Goal: Task Accomplishment & Management: Manage account settings

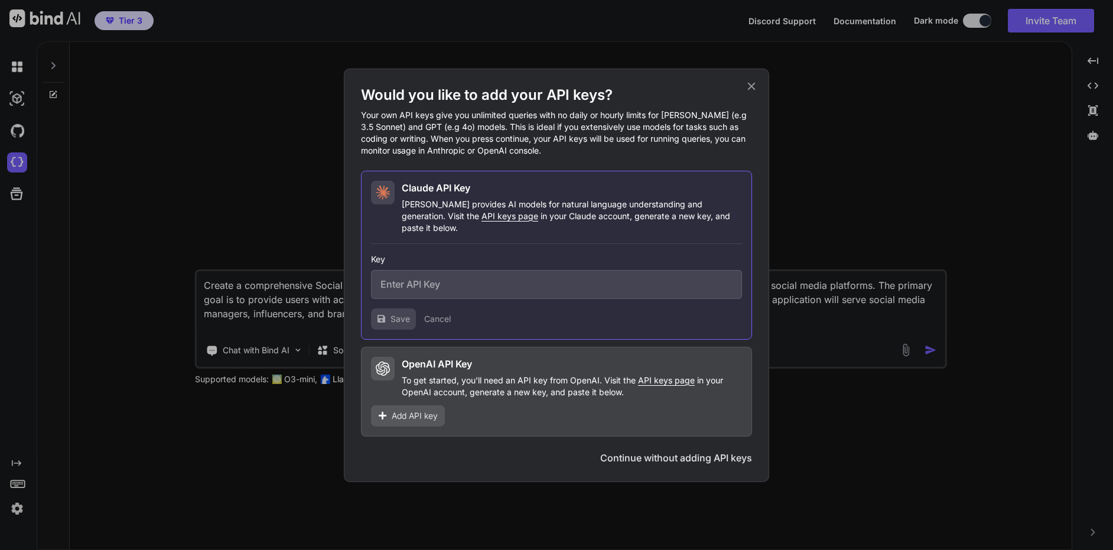
click at [481, 221] on span "API keys page" at bounding box center [509, 216] width 57 height 10
click at [464, 285] on input "text" at bounding box center [556, 284] width 371 height 29
paste input "sk-ant-api03-A8oHo4fZf8cOPiUnNfDBAetoXALjhJj72iq1cbL_ZxOVndQ3E0M4N9KUFQ0iuc60qB…"
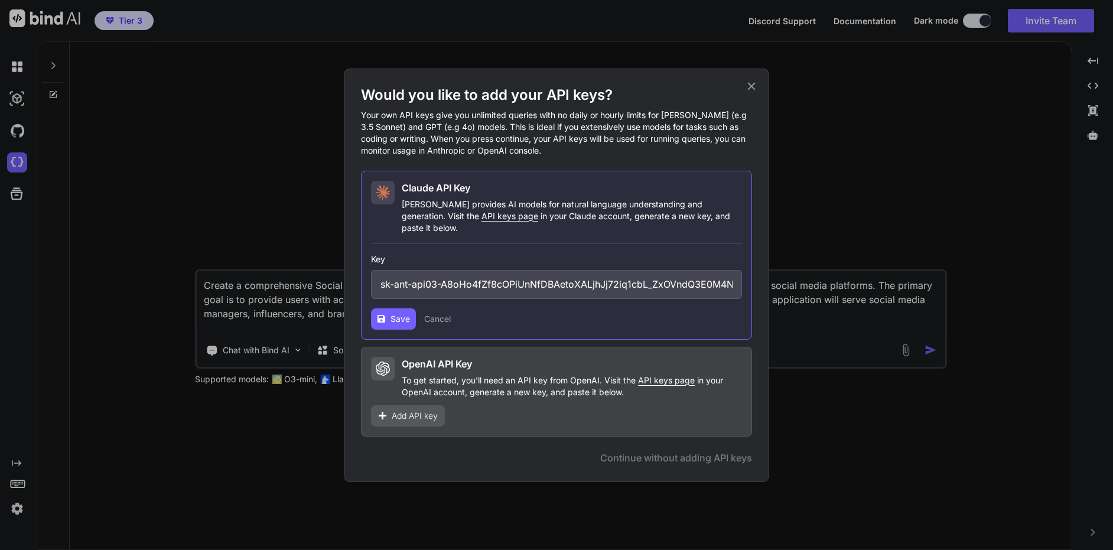
scroll to position [0, 244]
type input "sk-ant-api03-A8oHo4fZf8cOPiUnNfDBAetoXALjhJj72iq1cbL_ZxOVndQ3E0M4N9KUFQ0iuc60qB…"
click at [392, 313] on span "Save" at bounding box center [399, 319] width 19 height 12
click at [669, 375] on span "API keys page" at bounding box center [666, 380] width 57 height 10
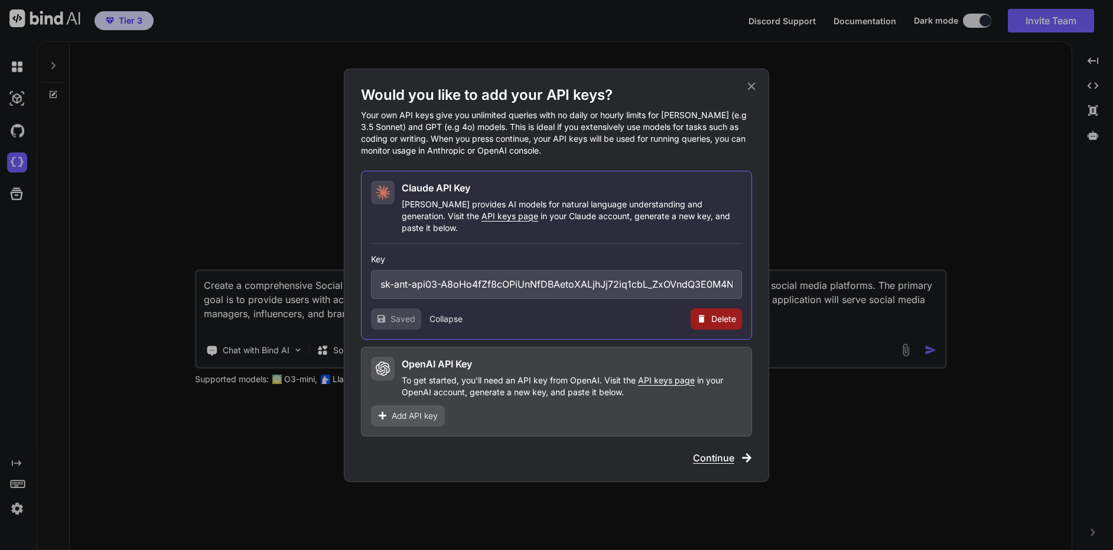
click at [409, 410] on span "Add API key" at bounding box center [415, 416] width 46 height 12
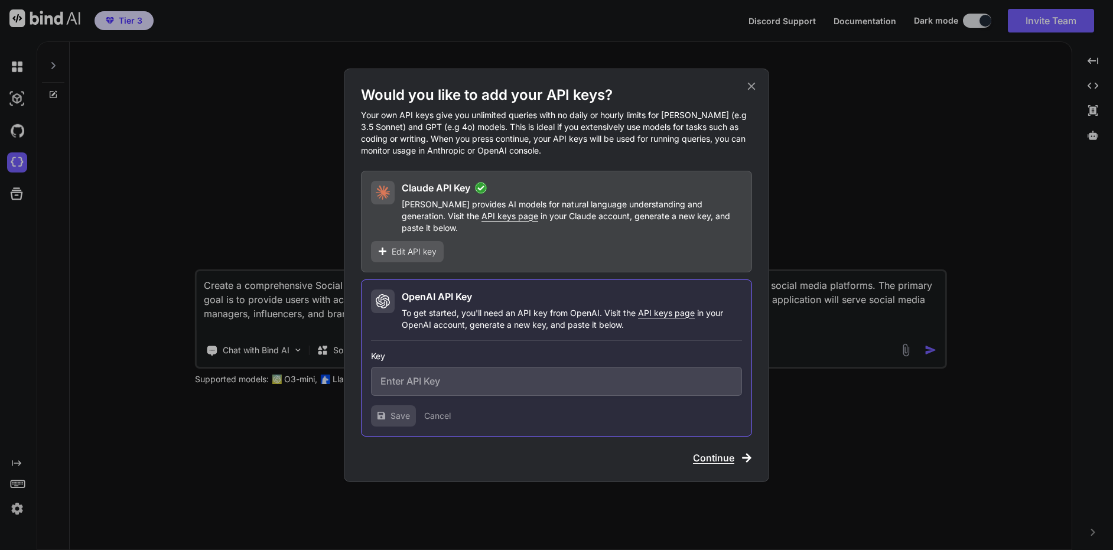
click at [456, 375] on input "text" at bounding box center [556, 381] width 371 height 29
paste input "sk-proj-vSxUWSPnV9udxyHRHoKriW6vlhboCGZpKzN_mZ3vg_3oDKobM7AmjH_HvMMQtq0yX6V51FD…"
type input "sk-proj-vSxUWSPnV9udxyHRHoKriW6vlhboCGZpKzN_mZ3vg_3oDKobM7AmjH_HvMMQtq0yX6V51FD…"
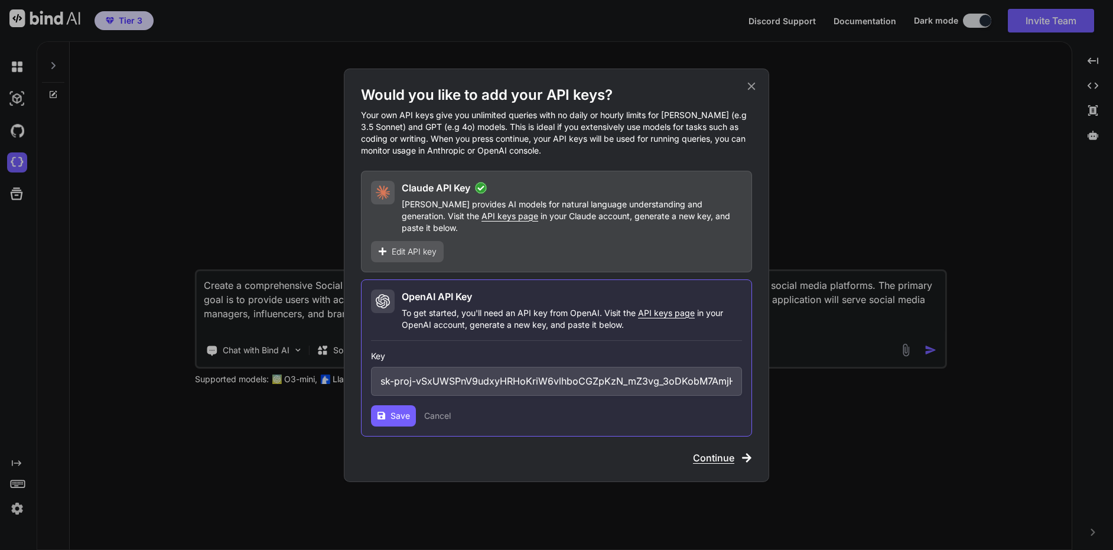
click at [389, 405] on button "Save" at bounding box center [393, 415] width 45 height 21
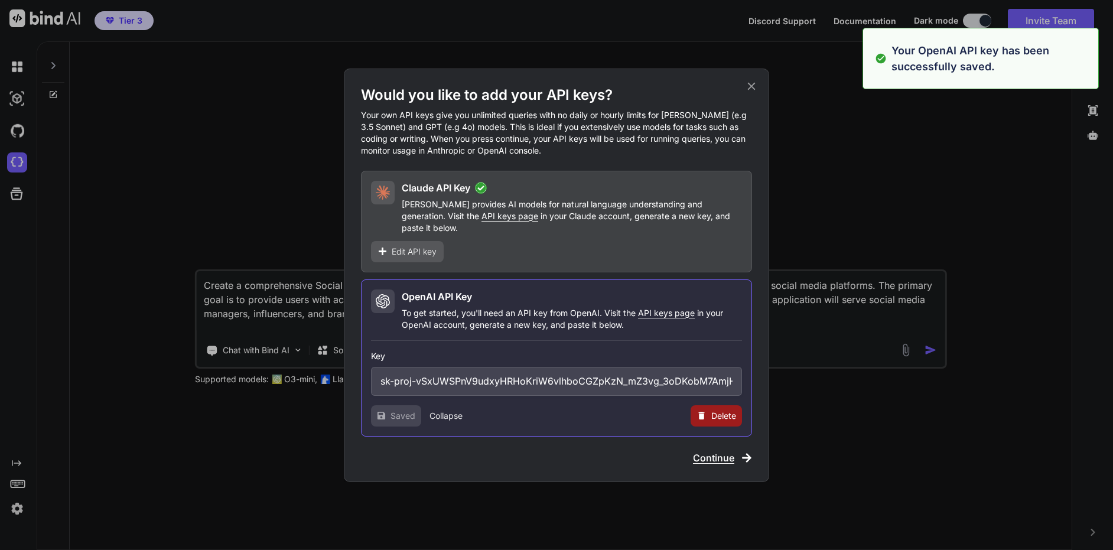
click at [712, 451] on span "Continue" at bounding box center [713, 458] width 41 height 14
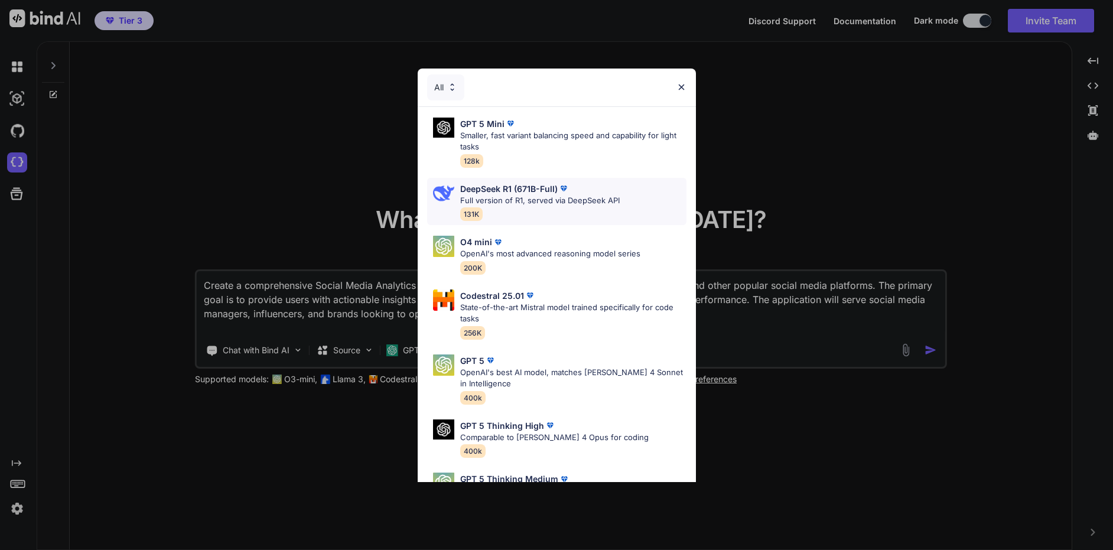
click at [525, 187] on p "DeepSeek R1 (671B-Full)" at bounding box center [508, 188] width 97 height 12
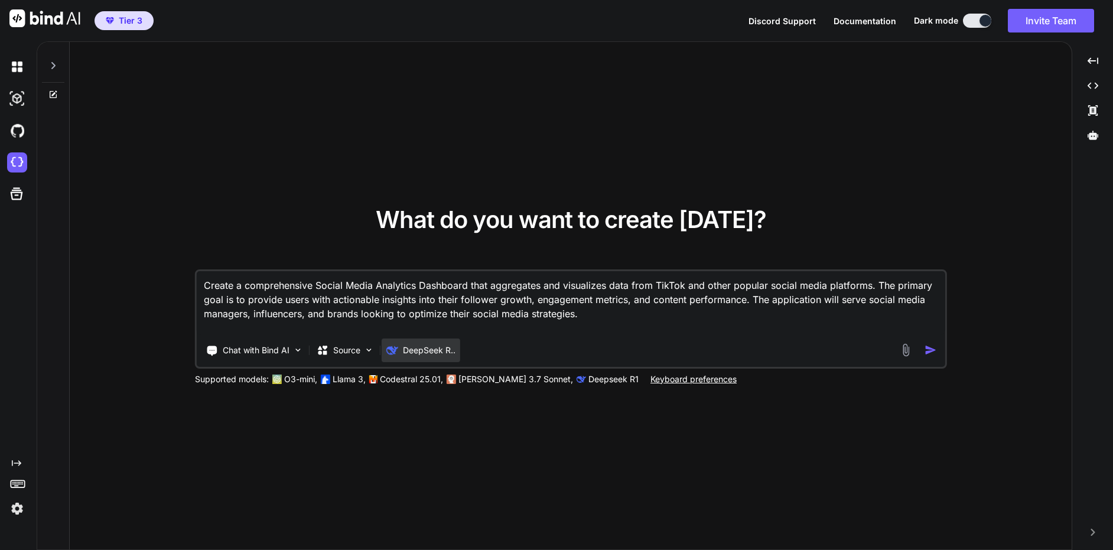
click at [415, 350] on p "DeepSeek R.." at bounding box center [429, 350] width 53 height 12
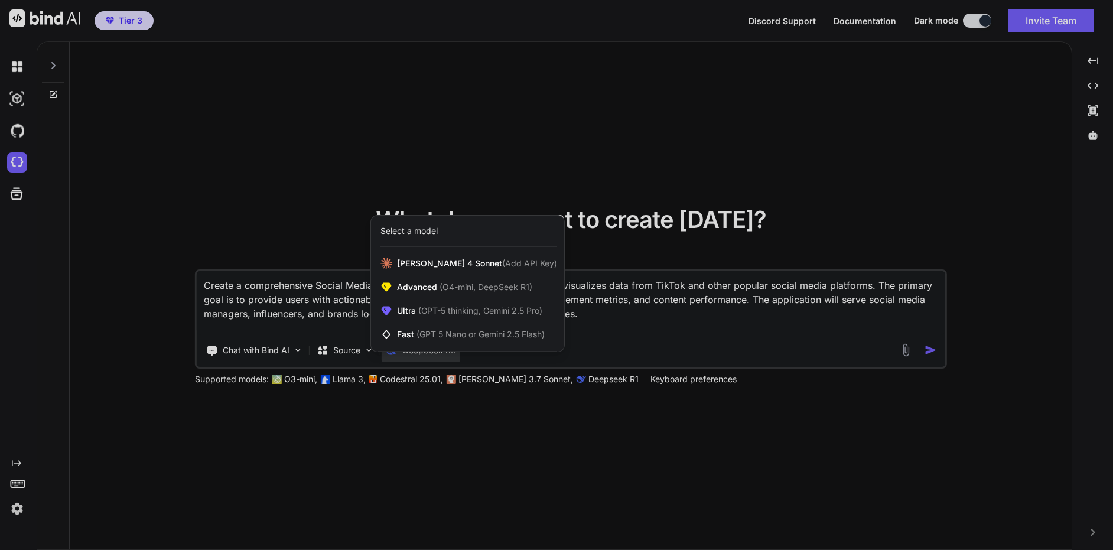
click at [526, 464] on div at bounding box center [556, 275] width 1113 height 550
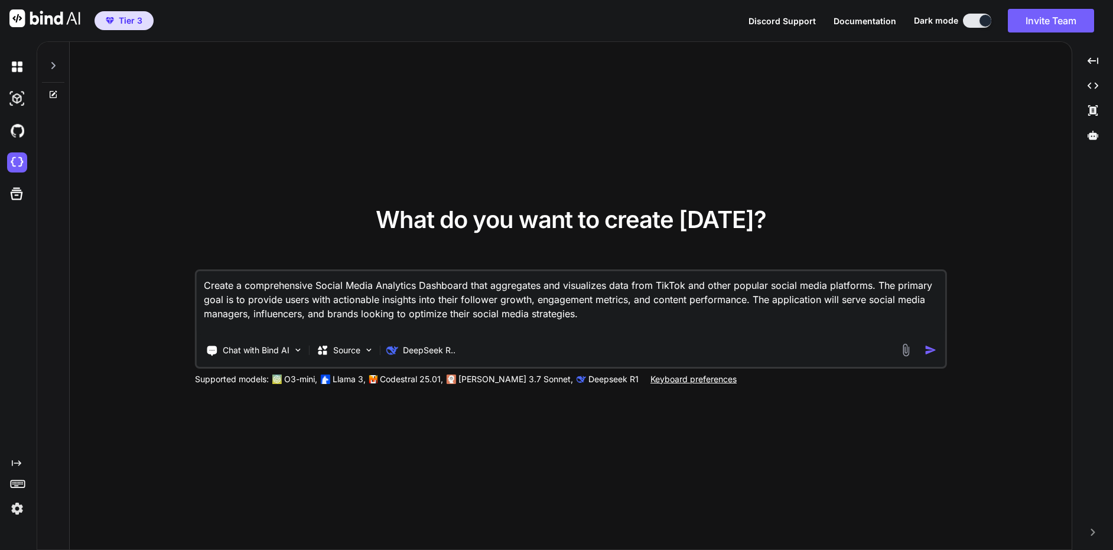
click at [929, 350] on img "button" at bounding box center [930, 350] width 12 height 12
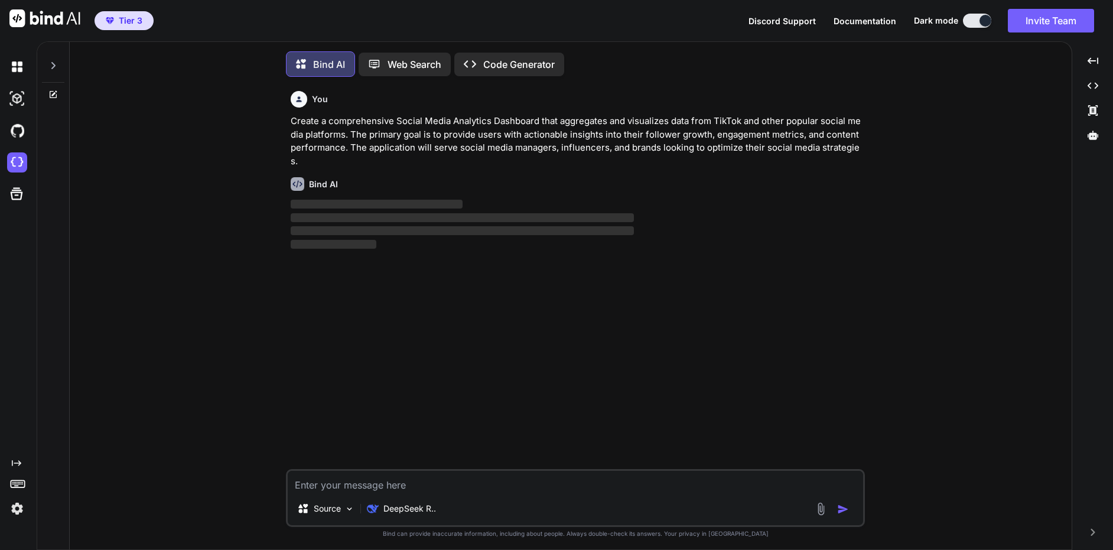
scroll to position [6, 0]
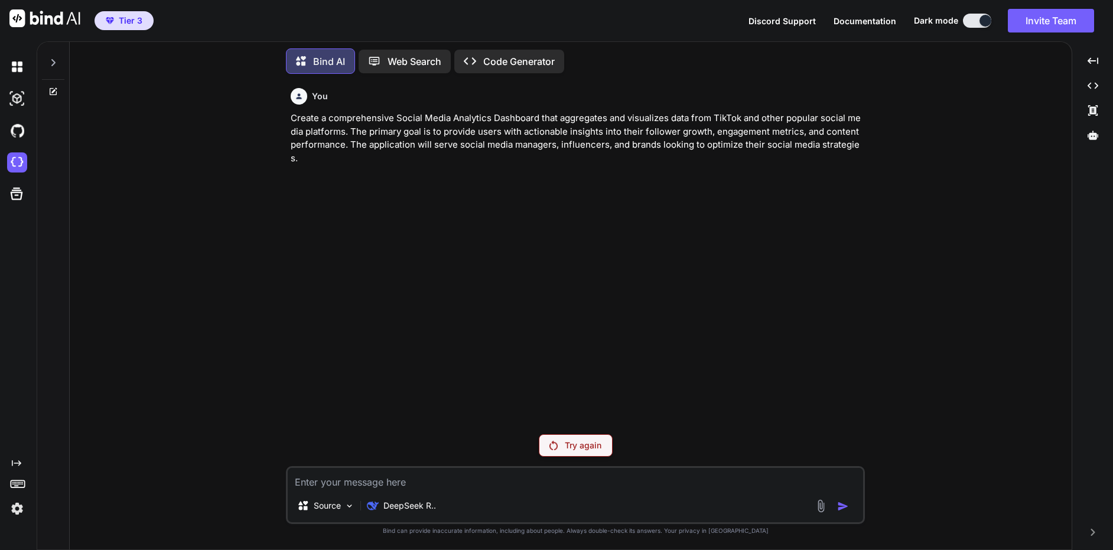
click at [555, 444] on img at bounding box center [553, 445] width 8 height 9
click at [395, 502] on p "DeepSeek R.." at bounding box center [409, 506] width 53 height 12
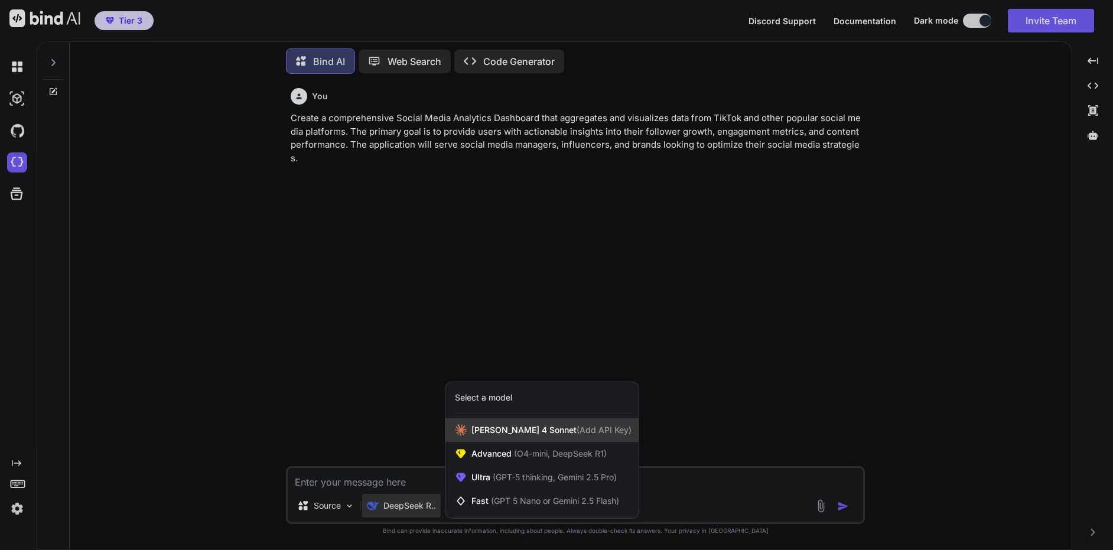
click at [527, 428] on span "Claude 4 Sonnet (Add API Key)" at bounding box center [551, 430] width 160 height 12
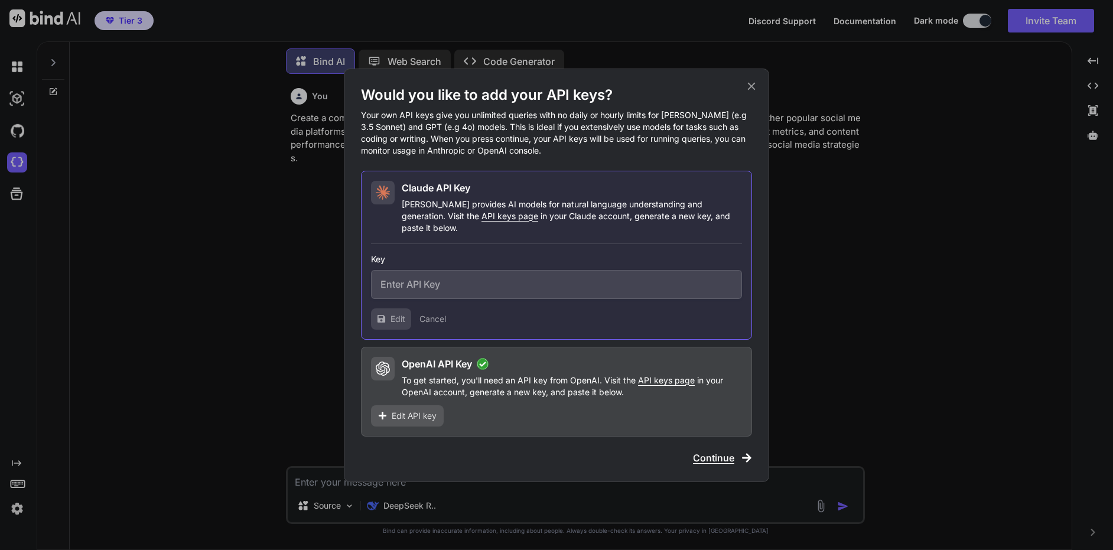
type input "sk-ant-api03-A8oHo4fZf8cOPiUnNfDBAetoXALjhJj72iq1cbL_ZxOVndQ3E0M4N9KUFQ0iuc60qB…"
click at [728, 451] on span "Continue" at bounding box center [713, 458] width 41 height 14
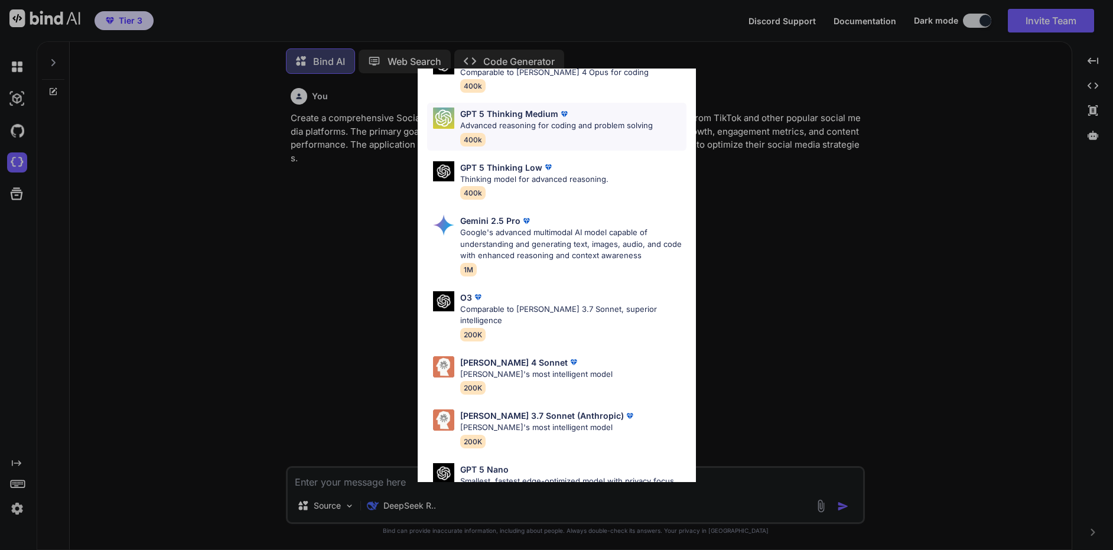
scroll to position [532, 0]
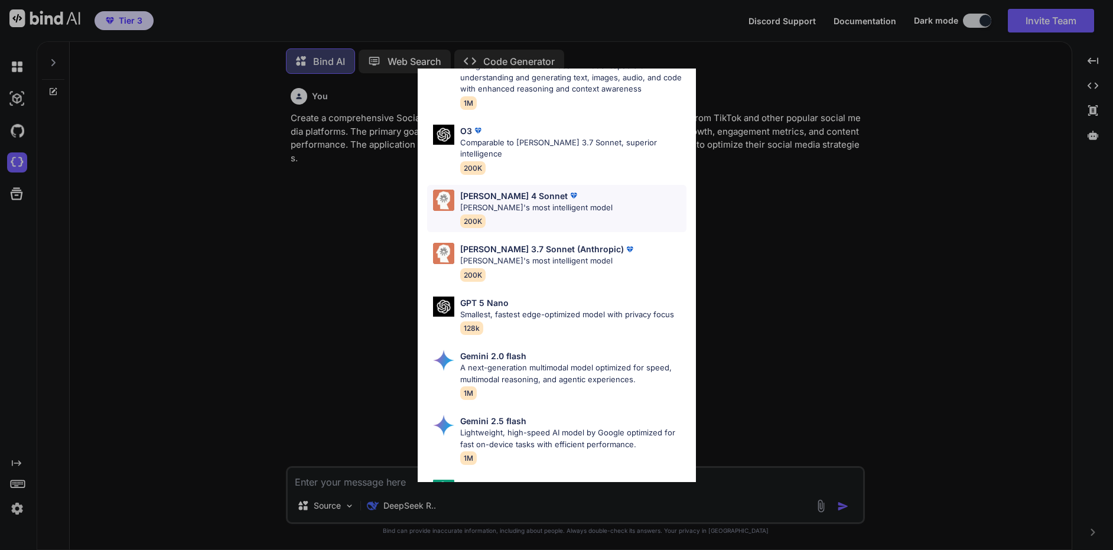
click at [491, 204] on div "Claude 4 Sonnet Claude's most intelligent model 200K" at bounding box center [536, 209] width 152 height 38
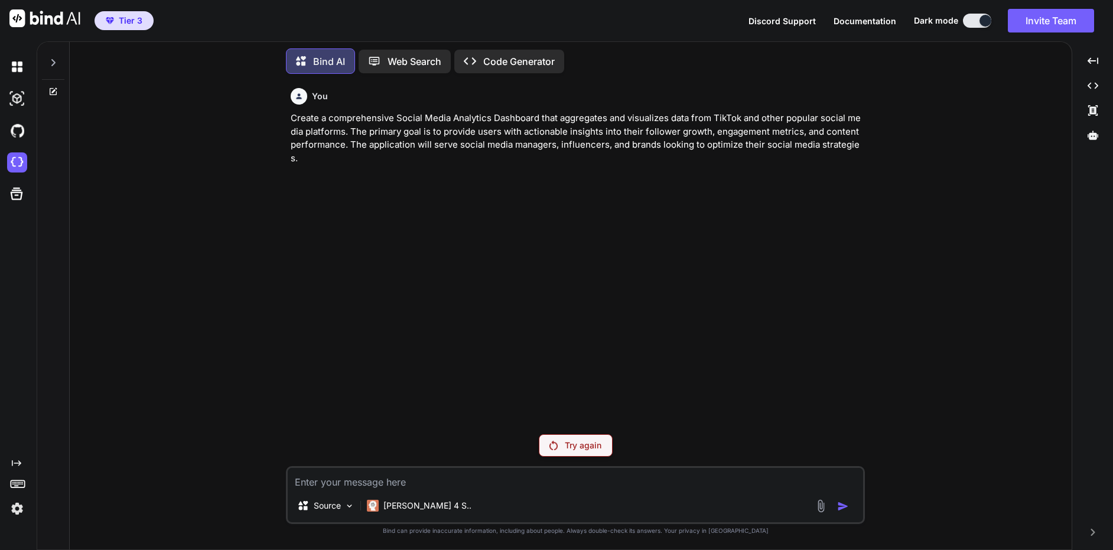
click at [487, 299] on div "You Create a comprehensive Social Media Analytics Dashboard that aggregates and…" at bounding box center [576, 253] width 576 height 341
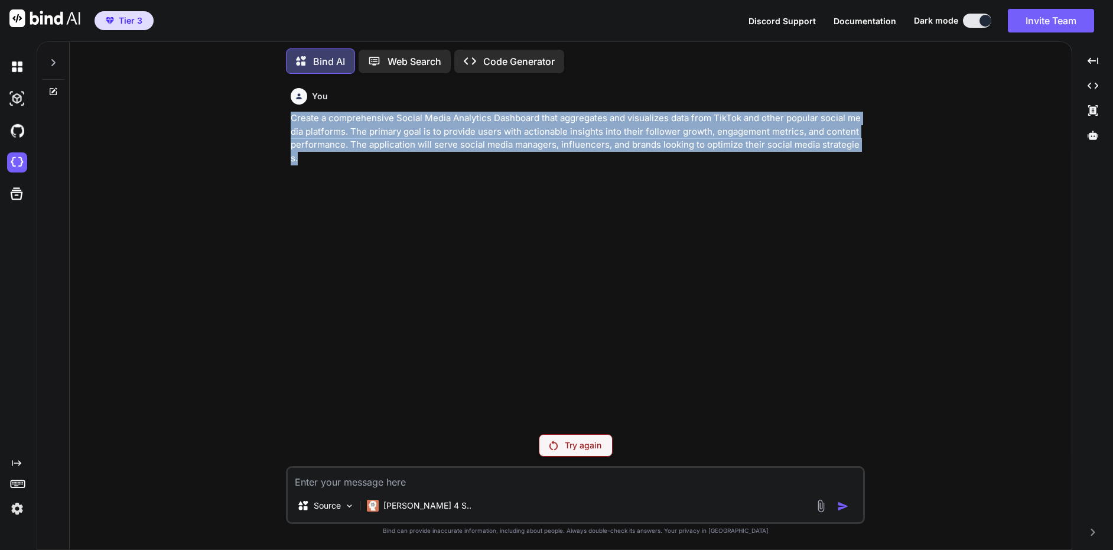
drag, startPoint x: 292, startPoint y: 118, endPoint x: 868, endPoint y: 141, distance: 575.7
click at [868, 141] on div "You Create a comprehensive Social Media Analytics Dashboard that aggregates and…" at bounding box center [575, 316] width 992 height 466
copy p "Create a comprehensive Social Media Analytics Dashboard that aggregates and vis…"
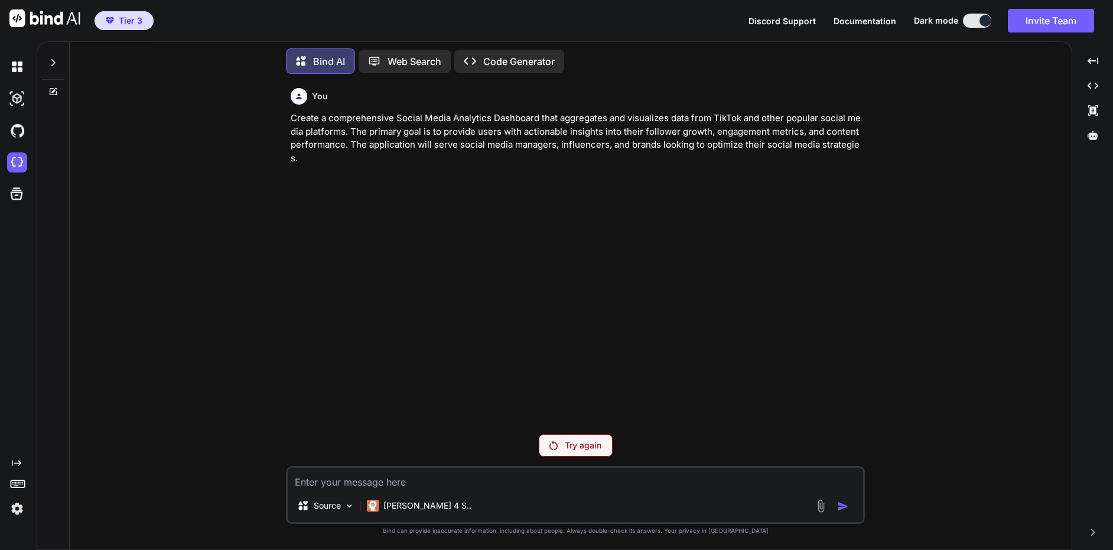
click at [446, 482] on textarea at bounding box center [575, 478] width 575 height 21
click at [345, 501] on img at bounding box center [349, 506] width 10 height 10
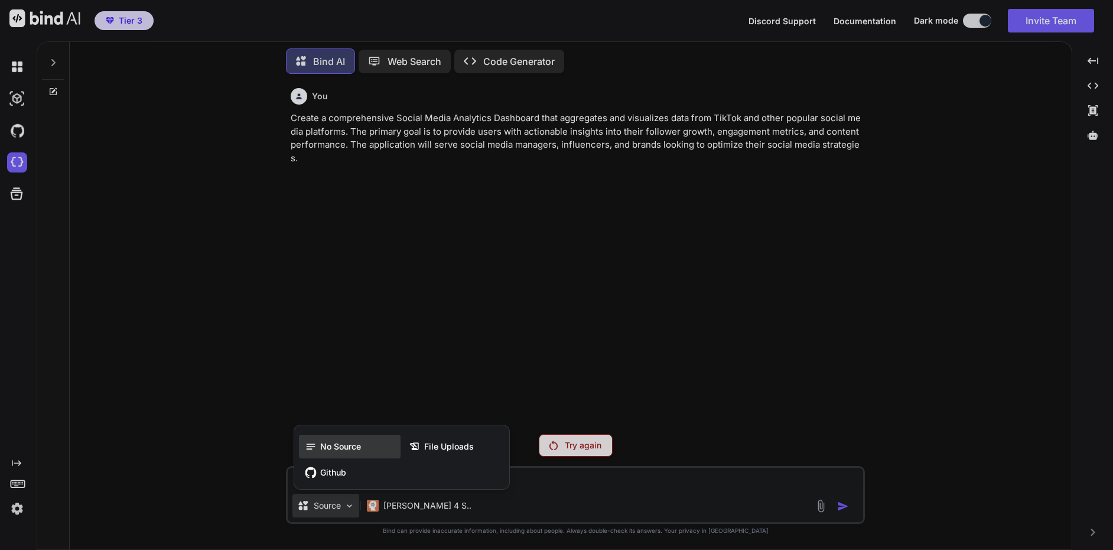
click at [344, 445] on span "No Source" at bounding box center [340, 447] width 41 height 12
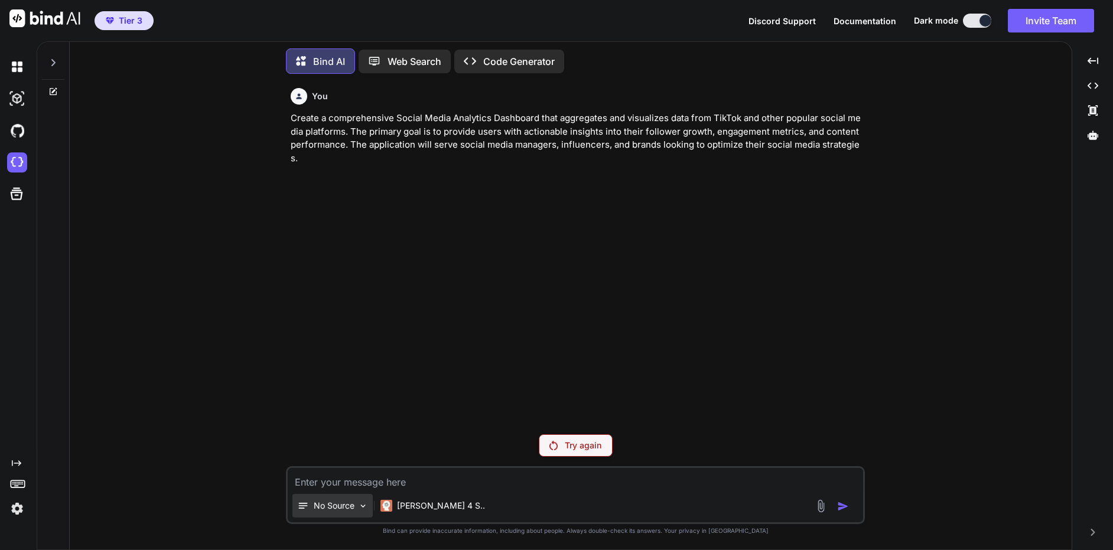
click at [358, 504] on img at bounding box center [363, 506] width 10 height 10
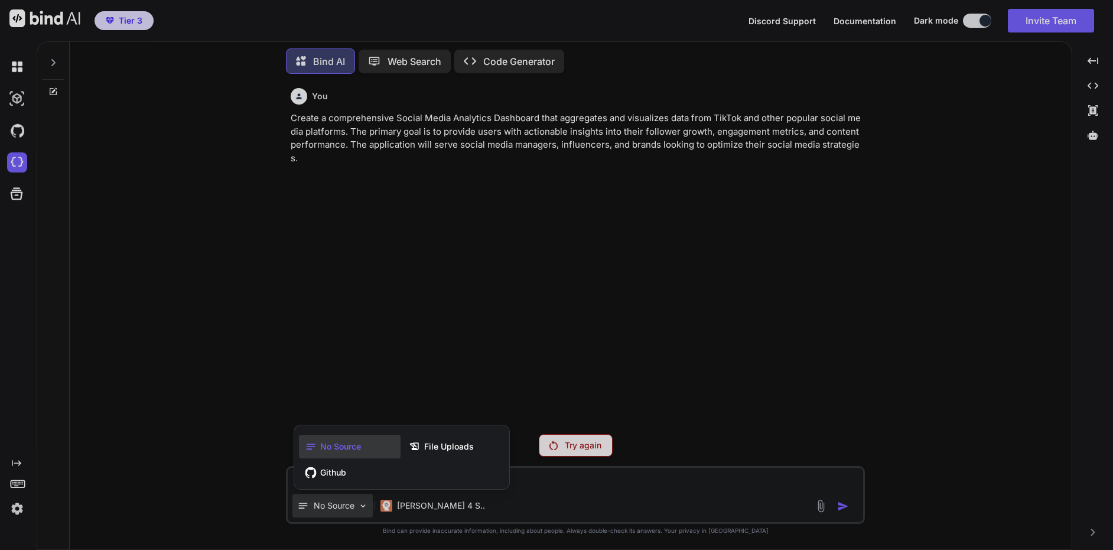
click at [546, 478] on div at bounding box center [556, 275] width 1113 height 550
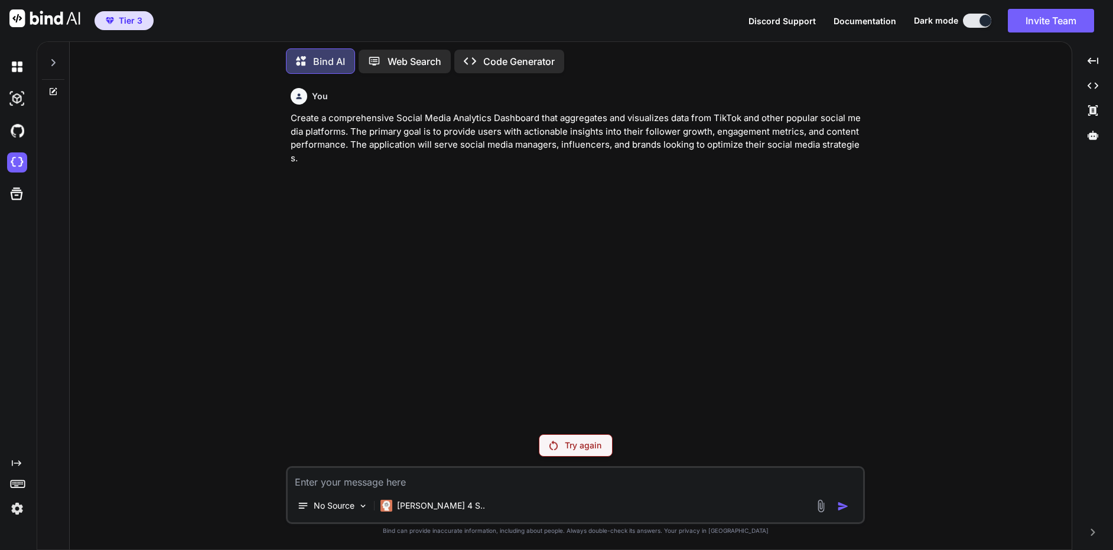
click at [373, 483] on textarea at bounding box center [575, 478] width 575 height 21
paste textarea "Create a comprehensive Social Media Analytics Dashboard that aggregates and vis…"
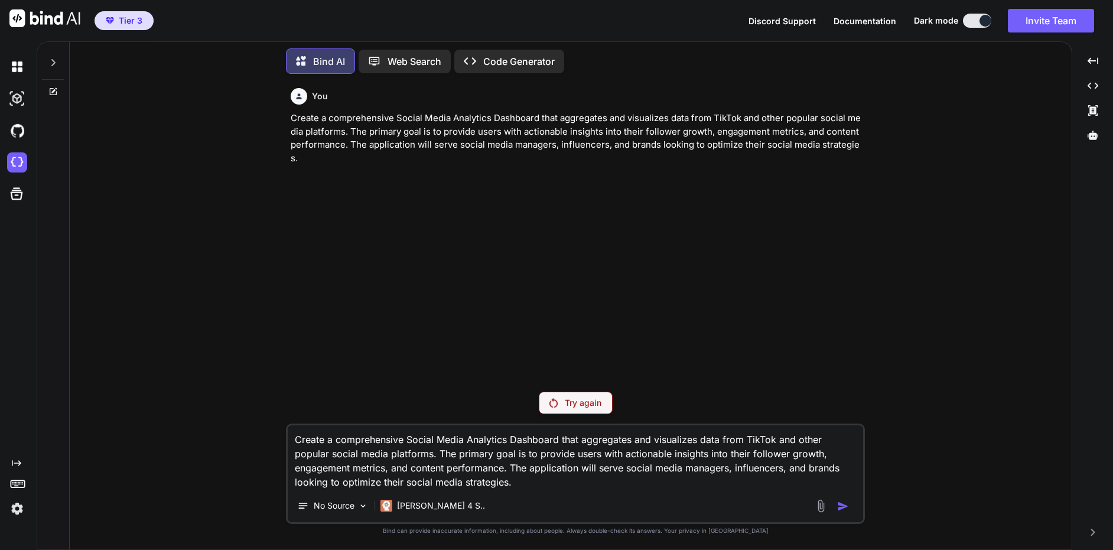
type textarea "Create a comprehensive Social Media Analytics Dashboard that aggregates and vis…"
click at [523, 480] on textarea "Create a comprehensive Social Media Analytics Dashboard that aggregates and vis…" at bounding box center [575, 457] width 575 height 64
click at [662, 233] on div "You Create a comprehensive Social Media Analytics Dashboard that aggregates and…" at bounding box center [576, 232] width 576 height 299
click at [595, 399] on p "Try again" at bounding box center [583, 403] width 37 height 12
click at [13, 160] on img at bounding box center [17, 162] width 20 height 20
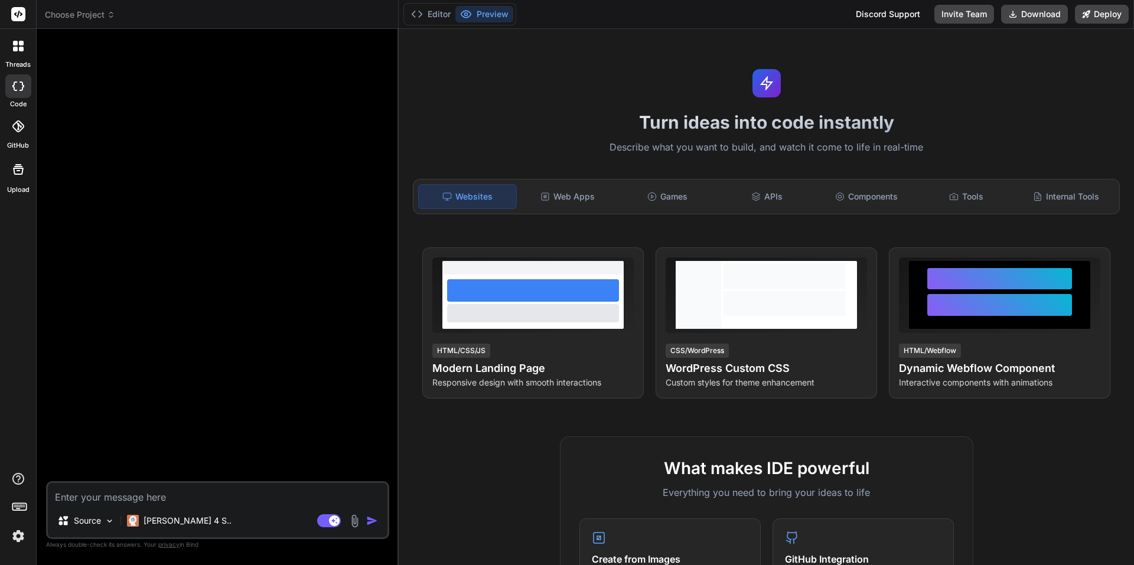
click at [357, 521] on img at bounding box center [355, 521] width 14 height 14
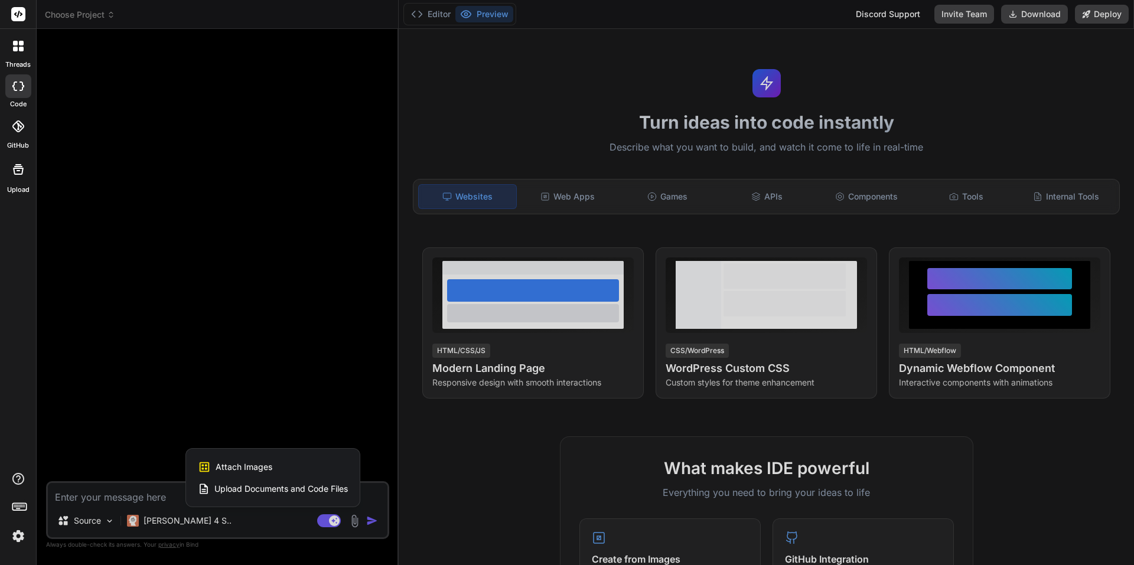
click at [262, 469] on span "Attach Images" at bounding box center [244, 467] width 57 height 12
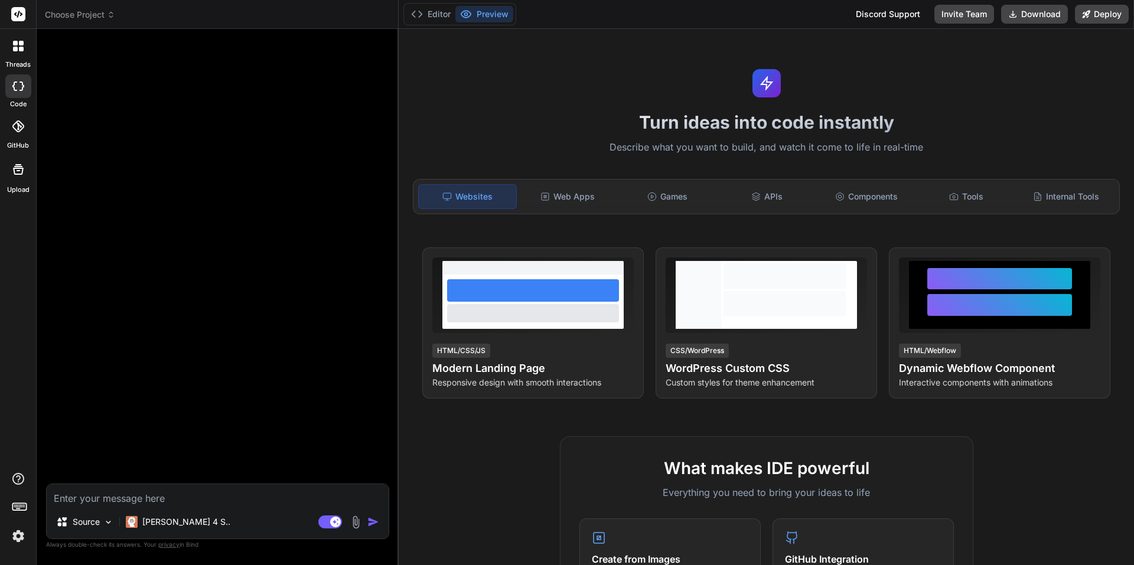
type textarea "x"
type input "C:\fakepath\original-ccdd768bab2a88def73be0197d3e472d.webp"
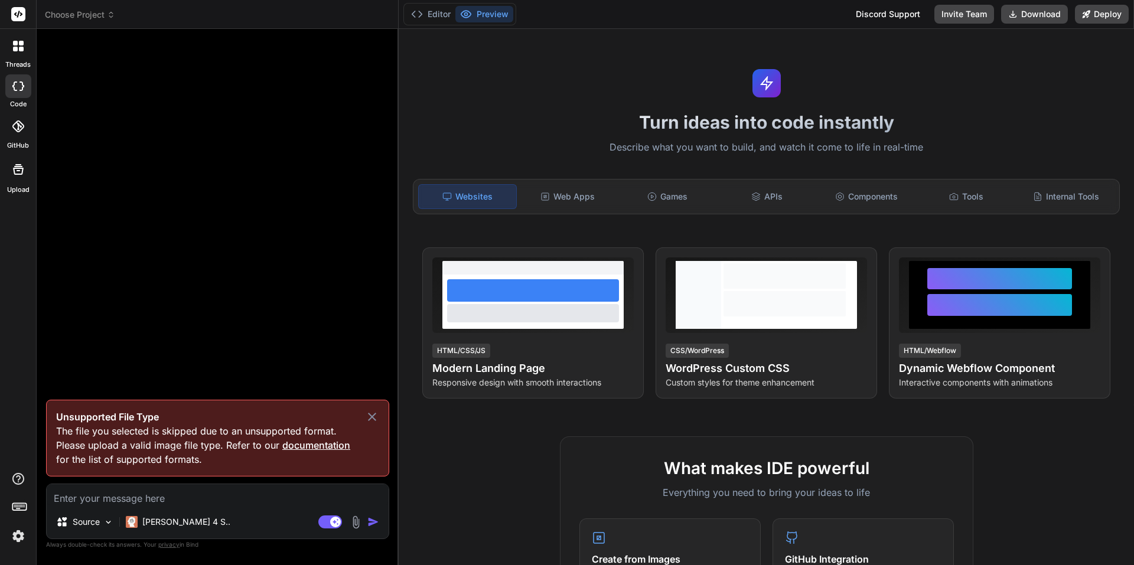
click at [368, 415] on icon at bounding box center [372, 417] width 14 height 14
type textarea "x"
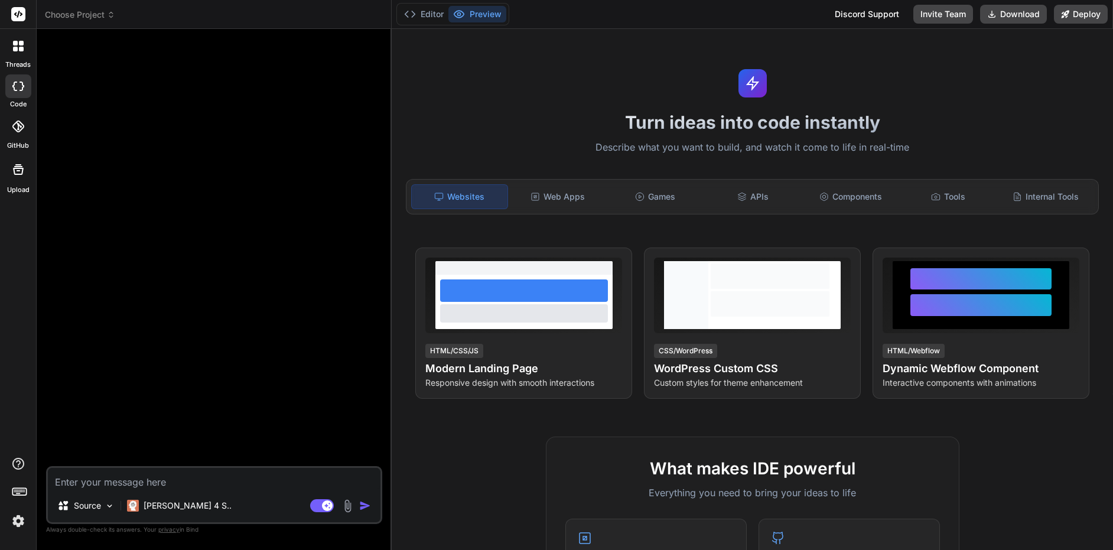
type textarea "x"
click at [419, 12] on button "Editor" at bounding box center [423, 14] width 49 height 17
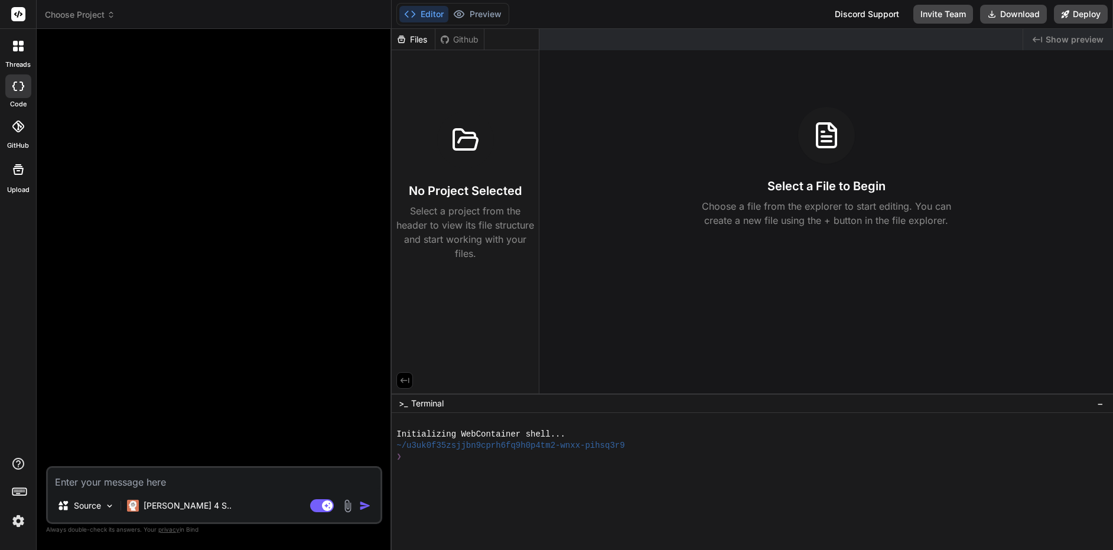
click at [471, 42] on div "Github" at bounding box center [459, 40] width 48 height 12
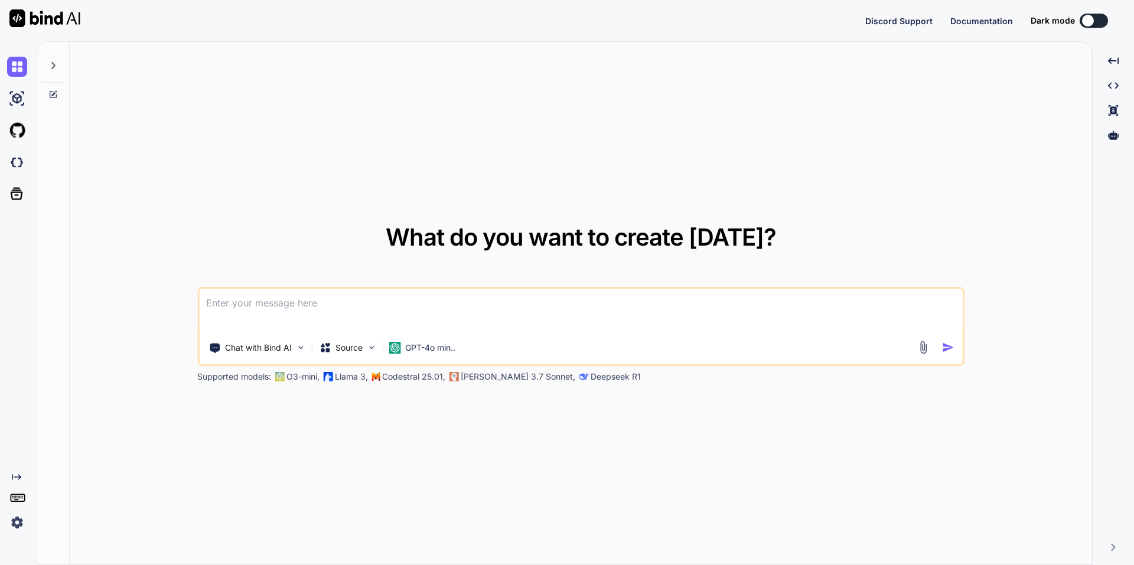
click at [1101, 21] on button at bounding box center [1094, 21] width 28 height 14
click at [1097, 18] on button at bounding box center [1094, 21] width 28 height 14
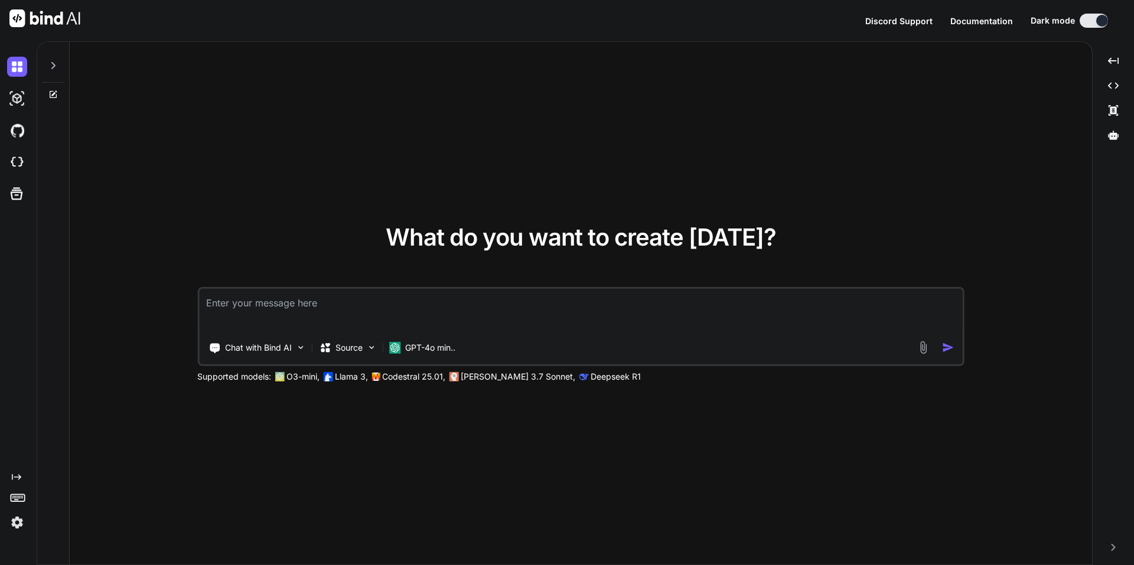
click at [1097, 18] on div at bounding box center [1102, 21] width 12 height 12
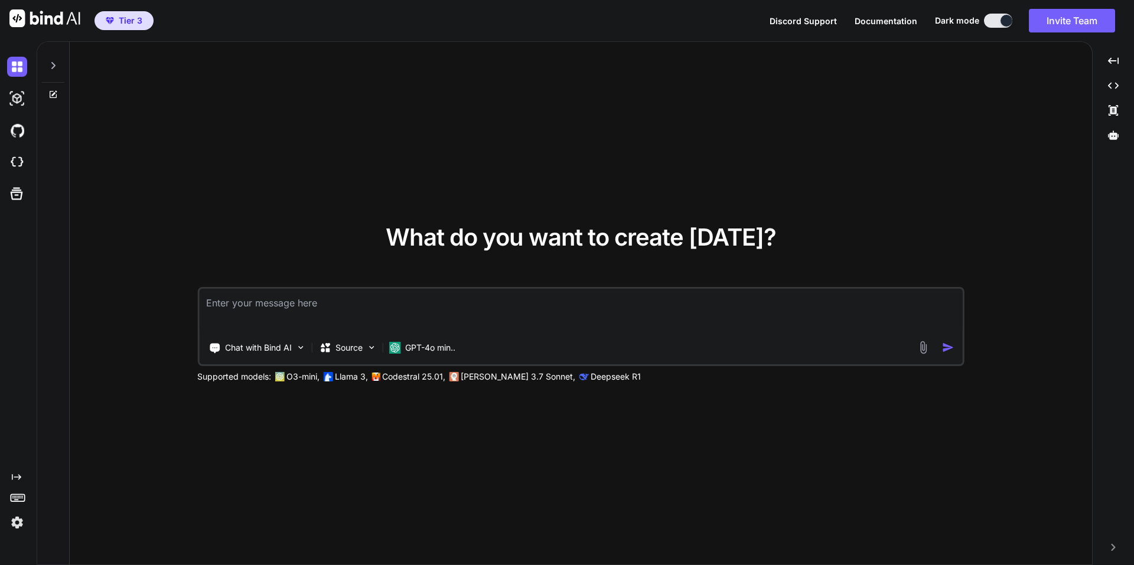
click at [1101, 21] on button "Invite Team" at bounding box center [1072, 21] width 86 height 24
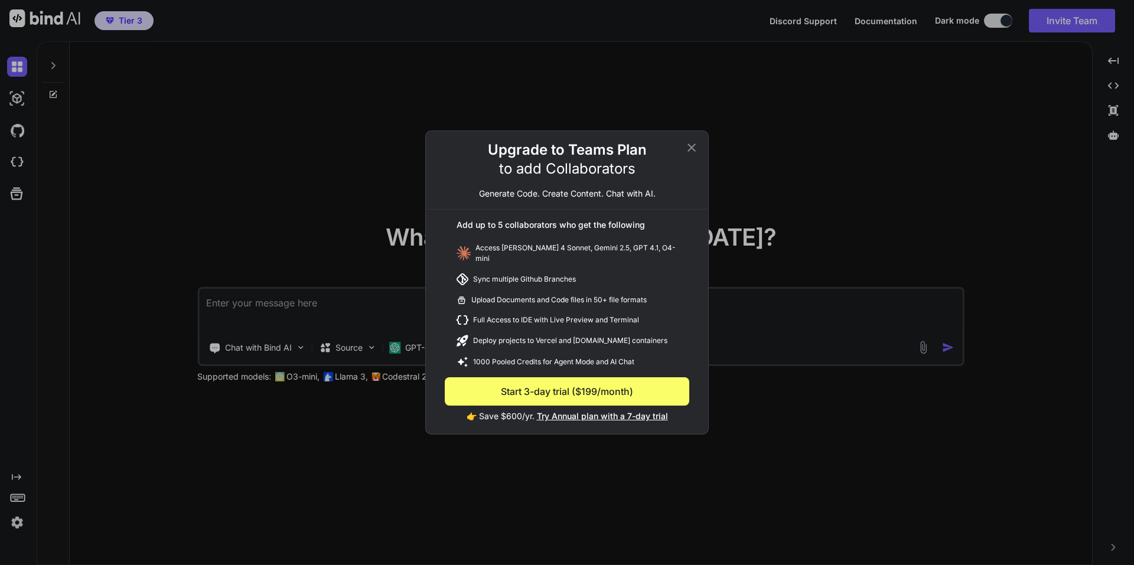
type textarea "x"
click at [695, 148] on icon at bounding box center [691, 148] width 8 height 8
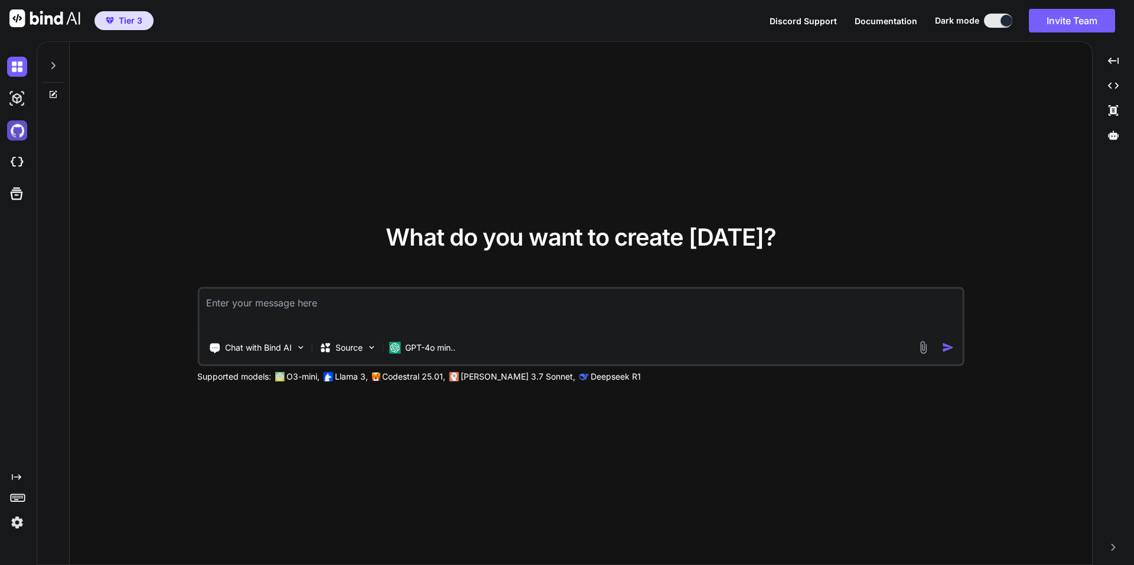
click at [18, 132] on img at bounding box center [17, 130] width 20 height 20
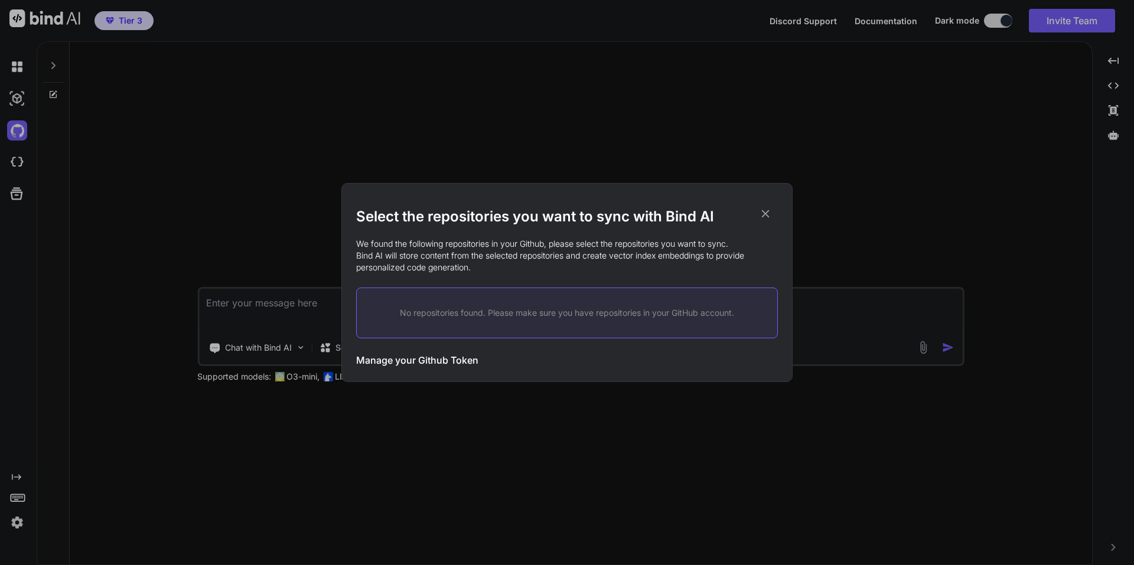
click at [14, 160] on div "Select the repositories you want to sync with Bind AI We found the following re…" at bounding box center [567, 282] width 1134 height 565
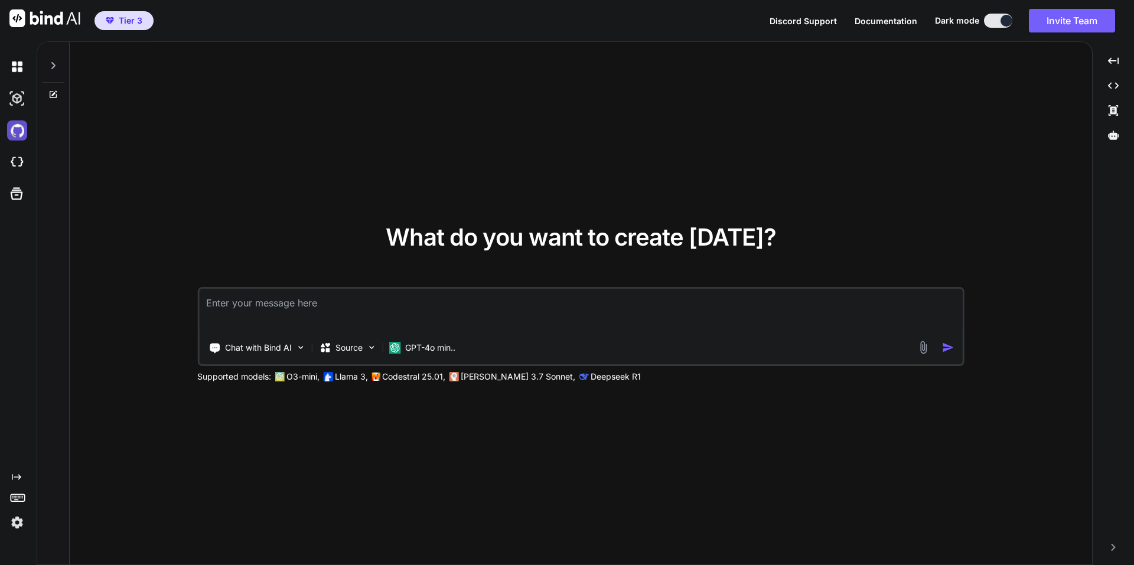
click at [18, 127] on img at bounding box center [17, 130] width 20 height 20
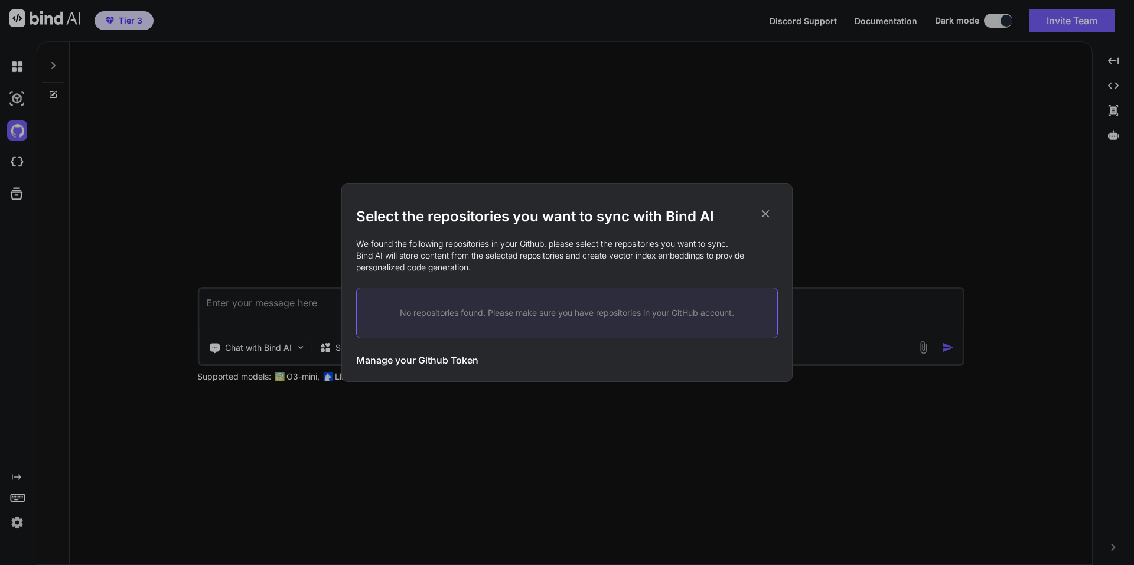
click at [764, 215] on icon at bounding box center [766, 214] width 8 height 8
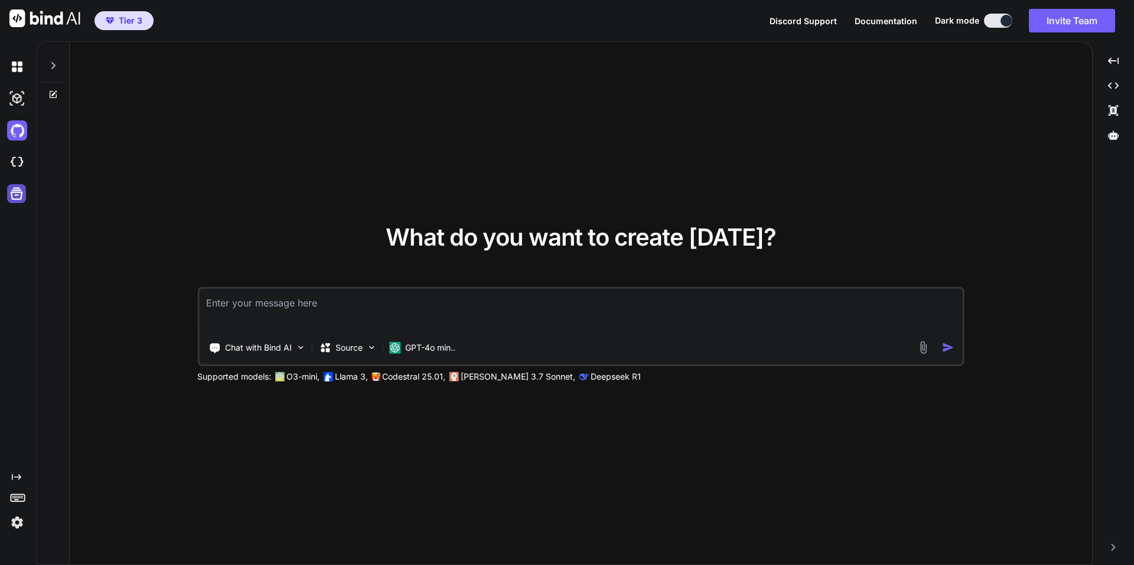
click at [20, 195] on icon at bounding box center [16, 193] width 17 height 17
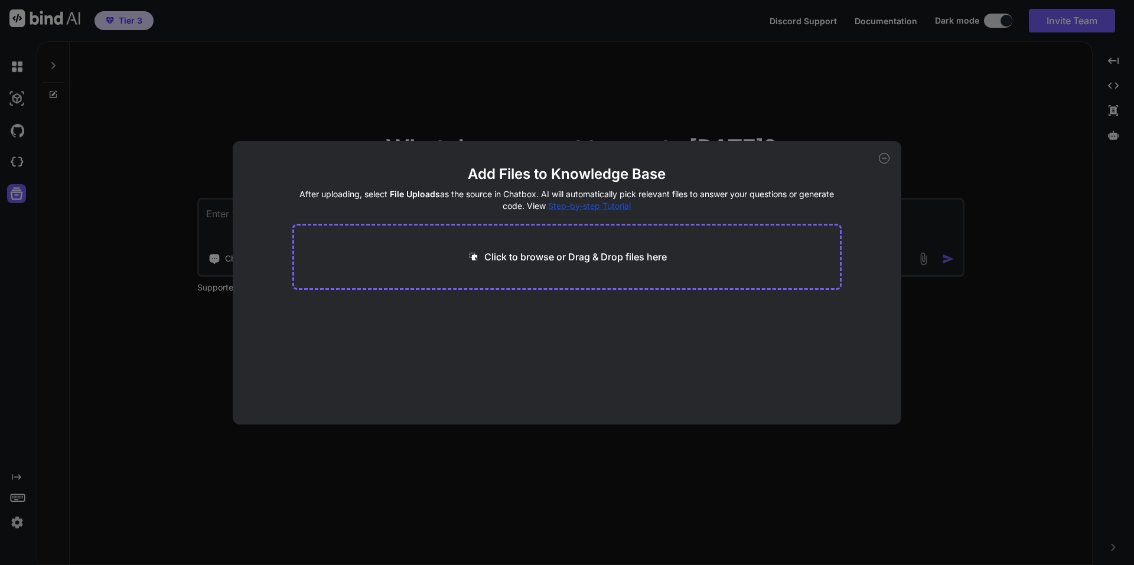
click at [884, 157] on icon at bounding box center [884, 158] width 11 height 11
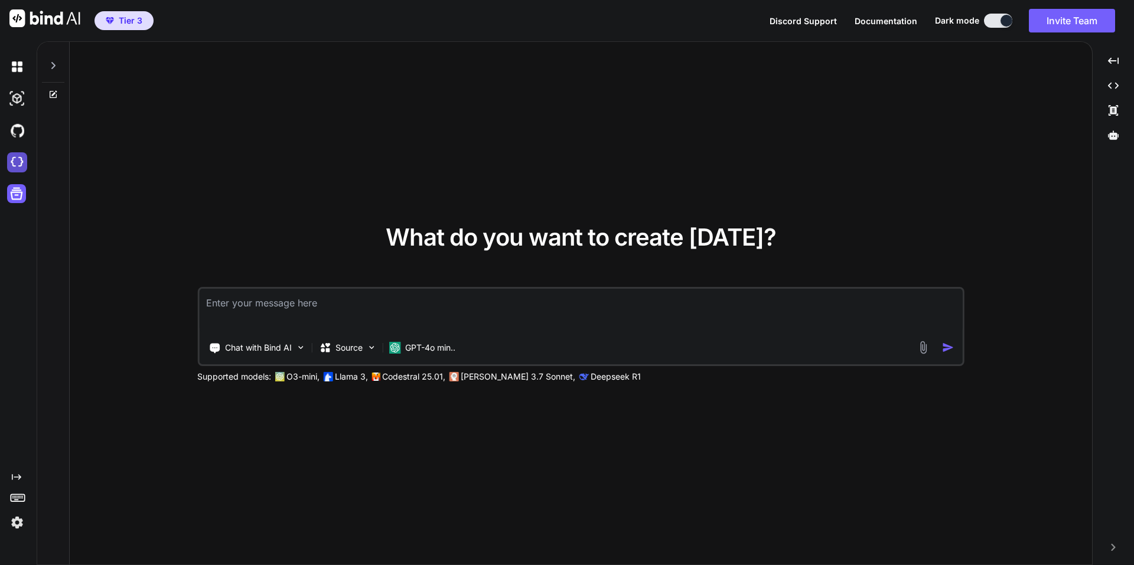
click at [19, 162] on img at bounding box center [17, 162] width 20 height 20
click at [18, 136] on img at bounding box center [17, 130] width 20 height 20
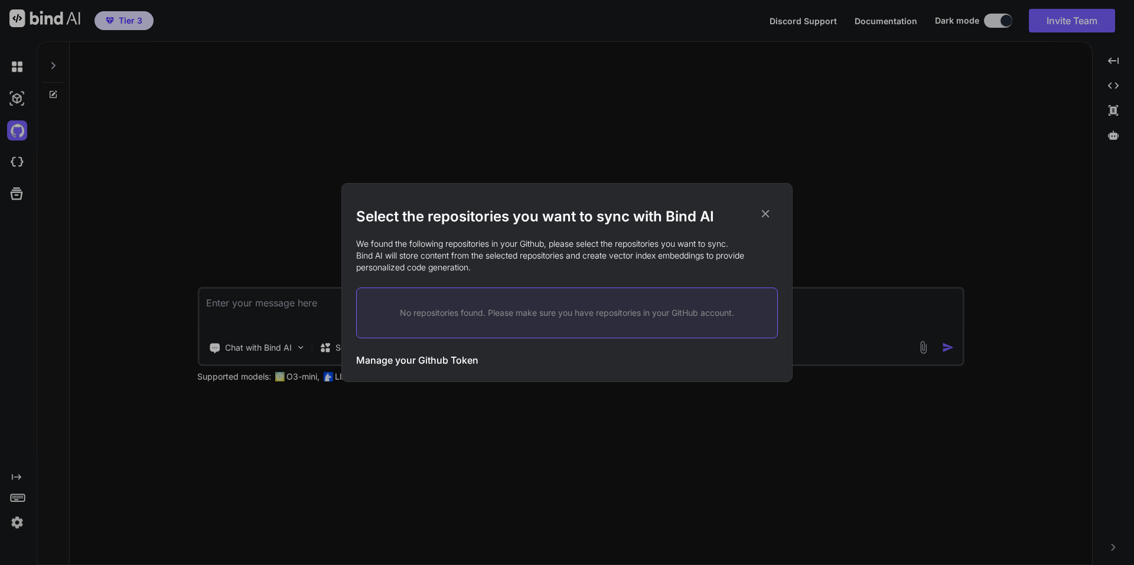
click at [490, 316] on p "No repositories found. Please make sure you have repositories in your GitHub ac…" at bounding box center [567, 313] width 383 height 12
click at [395, 357] on h3 "Manage your Github Token" at bounding box center [417, 360] width 122 height 14
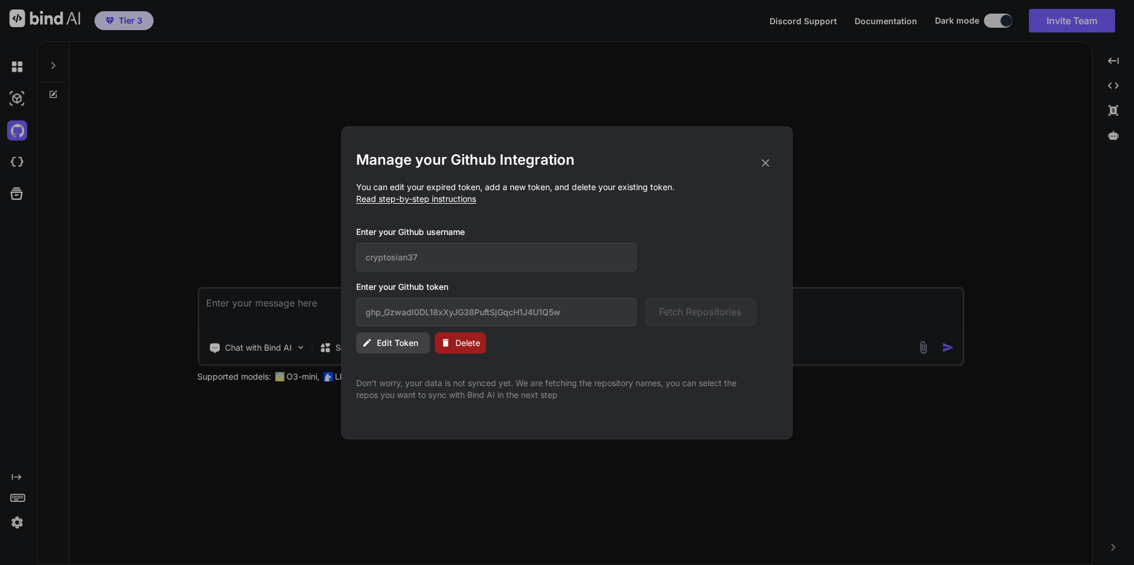
click at [766, 162] on icon at bounding box center [766, 163] width 8 height 8
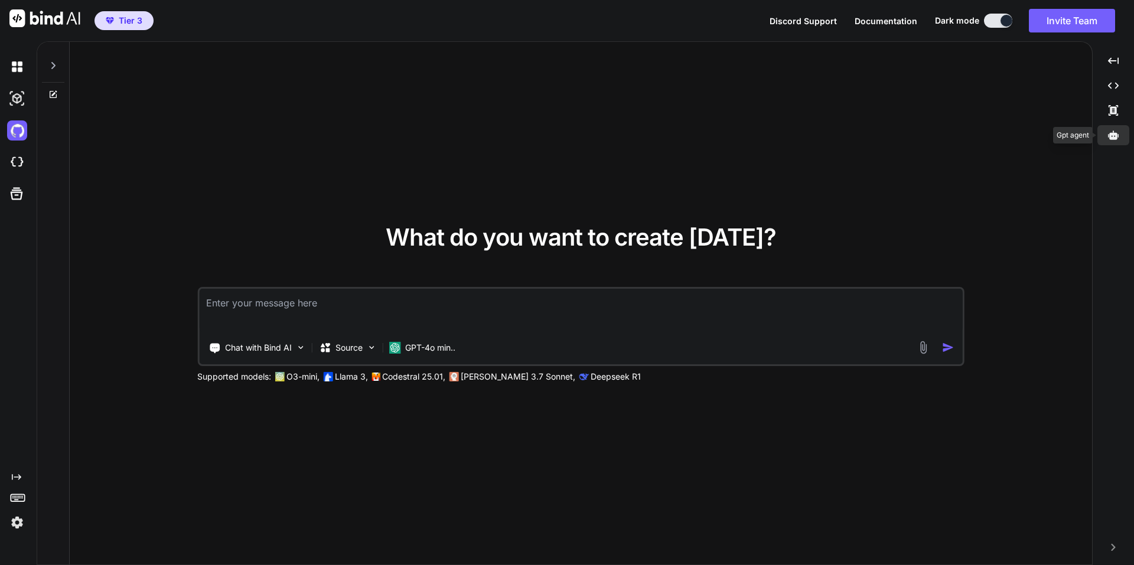
click at [1111, 136] on icon at bounding box center [1113, 135] width 11 height 11
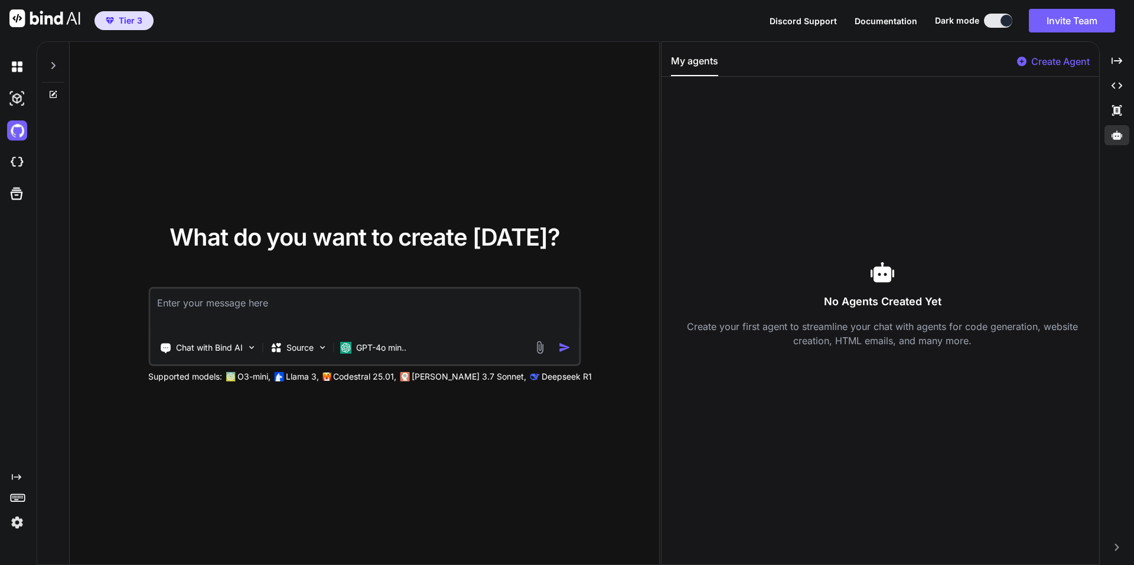
click at [402, 128] on div "What do you want to create today? Chat with Bind AI Source GPT-4o min.. Support…" at bounding box center [364, 304] width 589 height 524
click at [375, 353] on p "GPT-4o min.." at bounding box center [381, 348] width 50 height 12
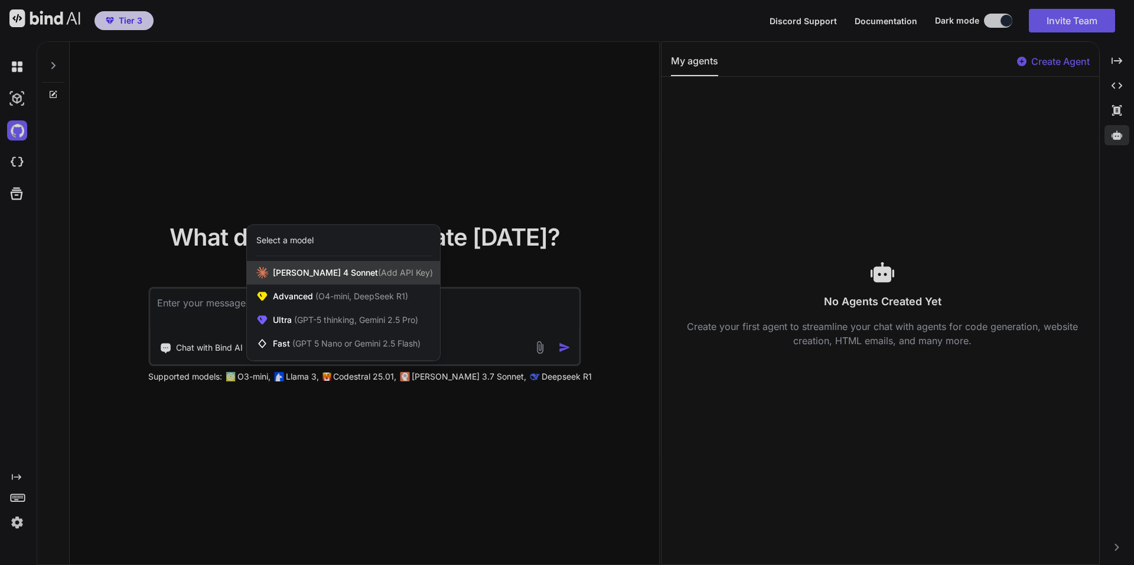
click at [315, 276] on span "Claude 4 Sonnet (Add API Key)" at bounding box center [353, 273] width 160 height 12
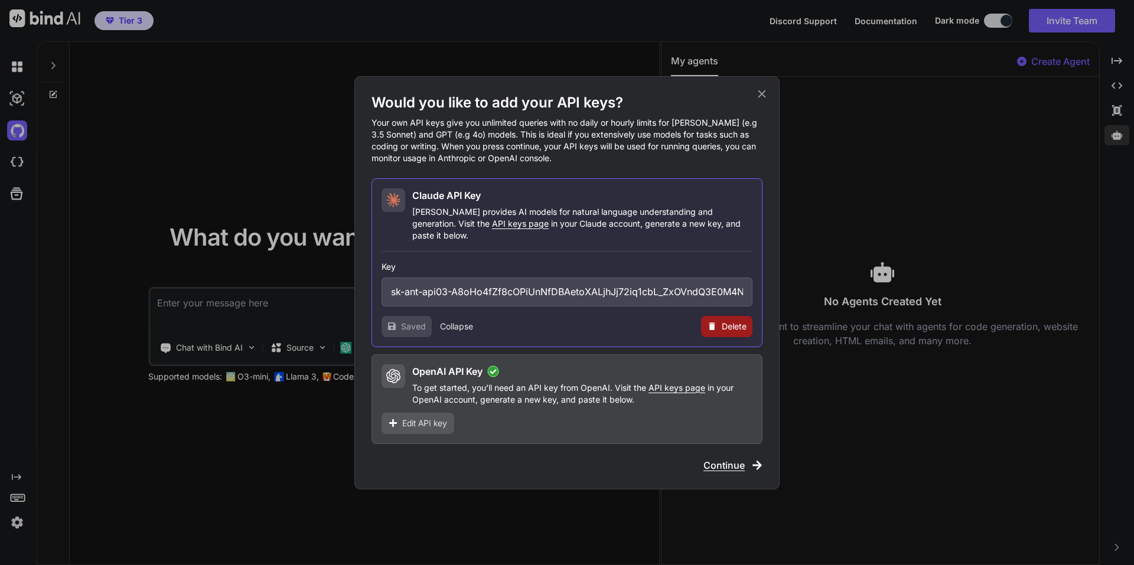
click at [409, 323] on span "Saved" at bounding box center [413, 327] width 25 height 12
click at [549, 354] on div "OpenAI API Key To get started, you'll need an API key from OpenAI. Visit the AP…" at bounding box center [566, 399] width 391 height 90
click at [715, 460] on span "Continue" at bounding box center [723, 465] width 41 height 14
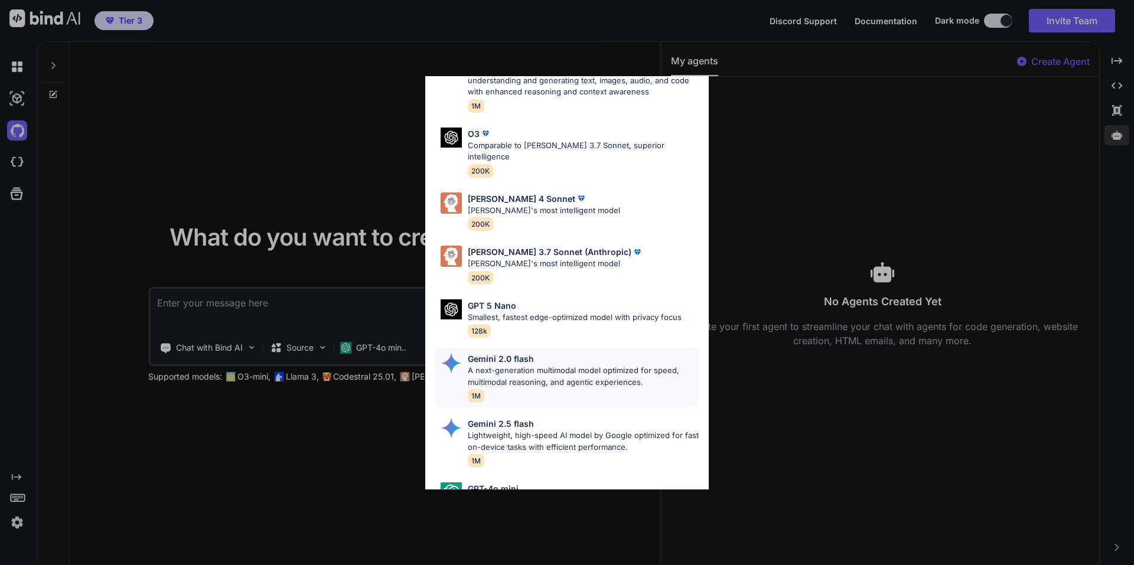
scroll to position [592, 0]
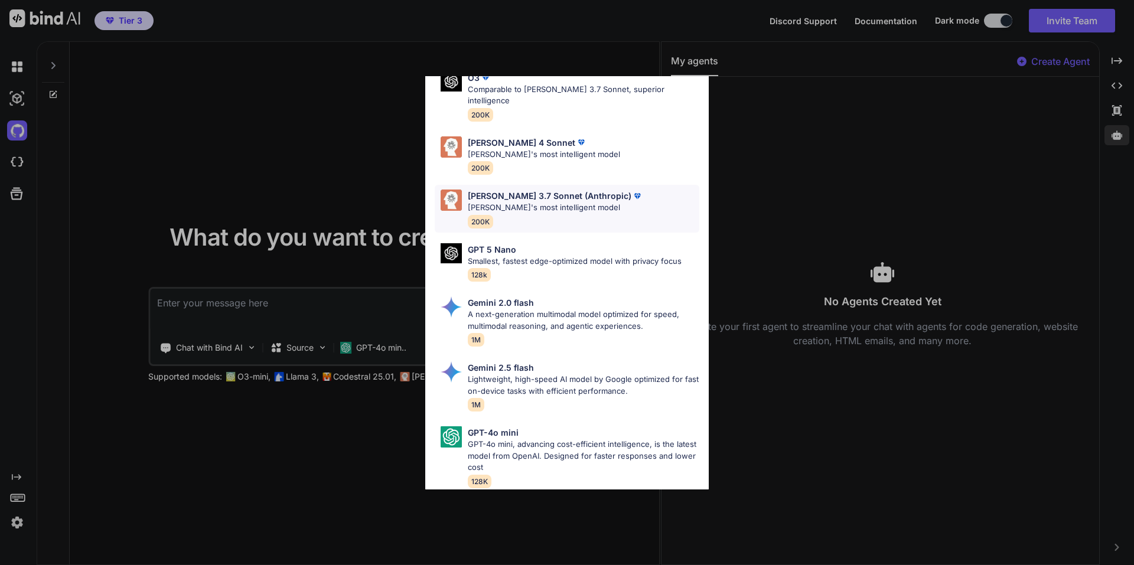
click at [548, 202] on p "Claude's most intelligent model" at bounding box center [555, 208] width 175 height 12
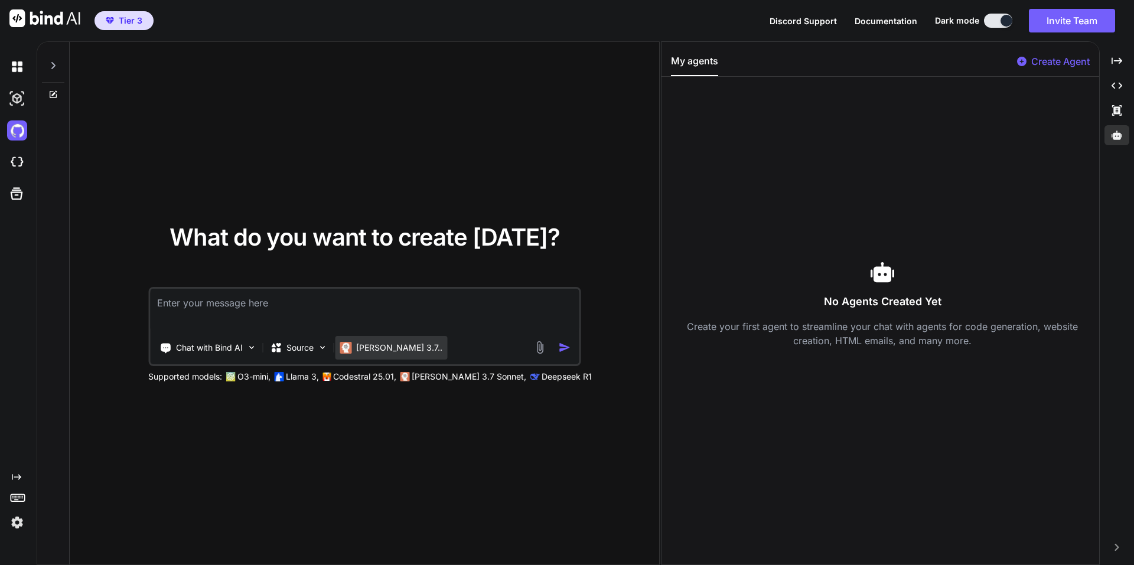
click at [380, 348] on p "Claude 3.7.." at bounding box center [399, 348] width 86 height 12
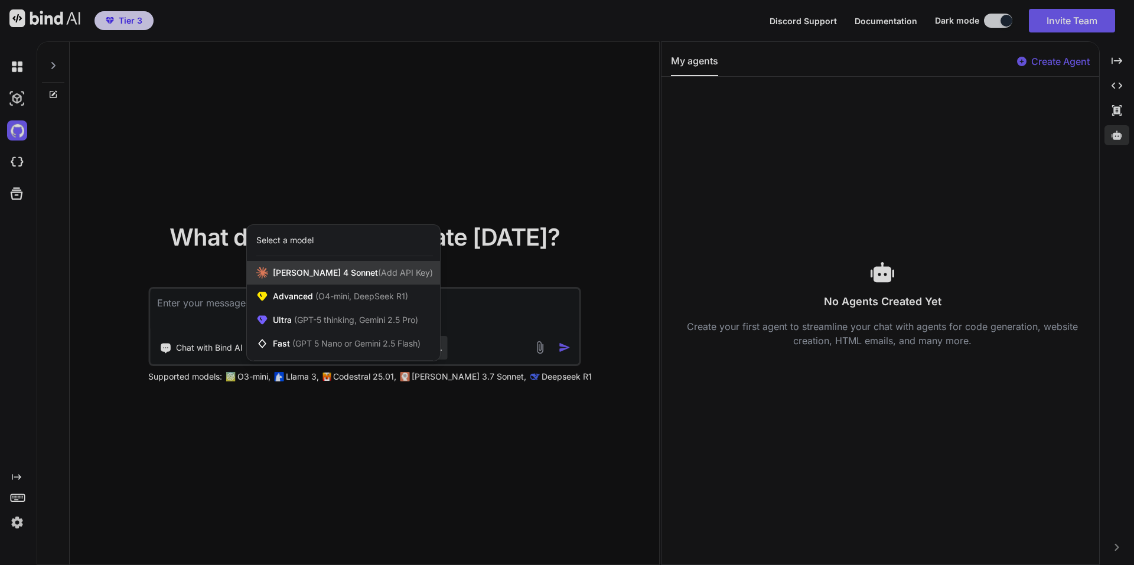
click at [378, 275] on span "(Add API Key)" at bounding box center [405, 273] width 55 height 10
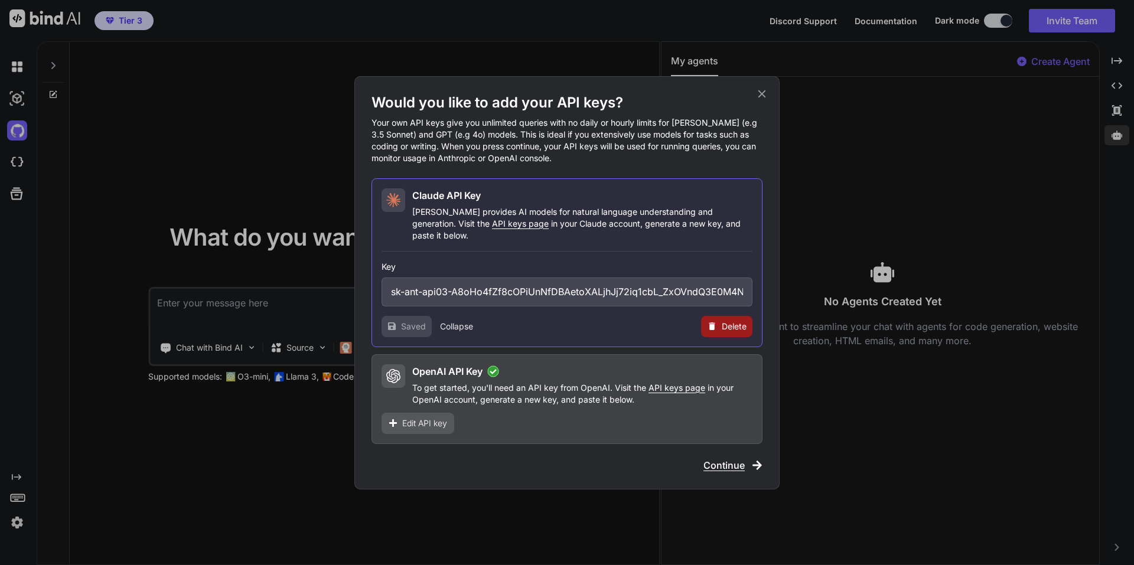
click at [730, 458] on span "Continue" at bounding box center [723, 465] width 41 height 14
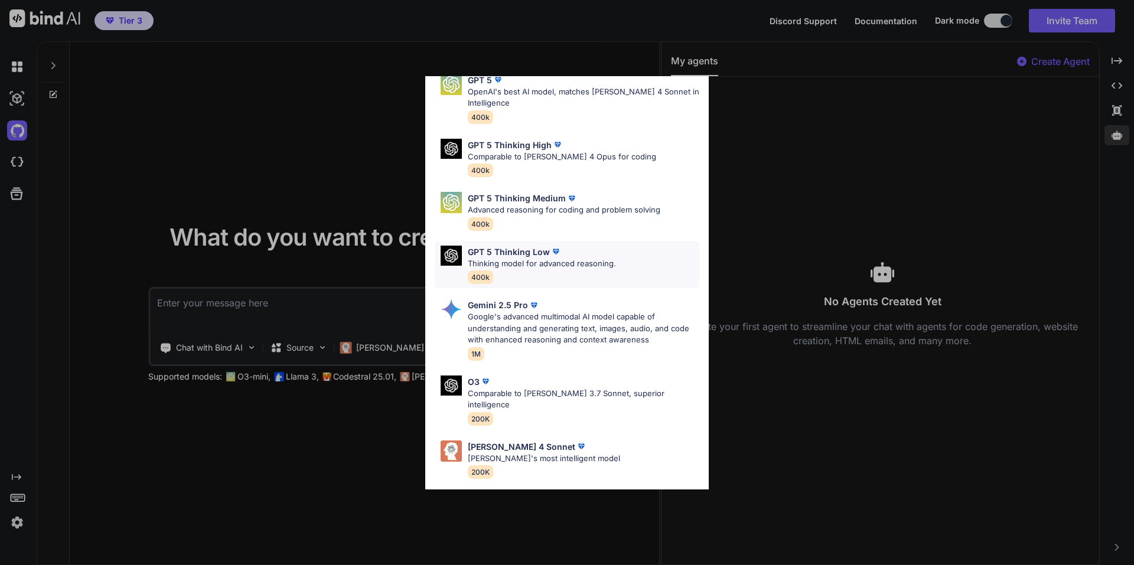
scroll to position [354, 0]
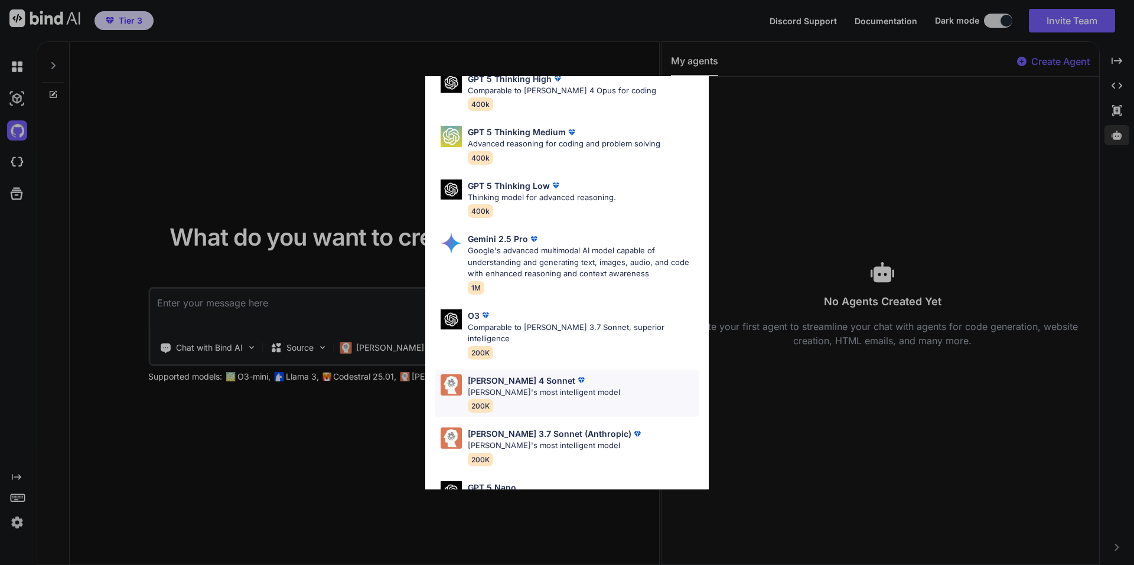
click at [496, 387] on p "Claude's most intelligent model" at bounding box center [544, 393] width 152 height 12
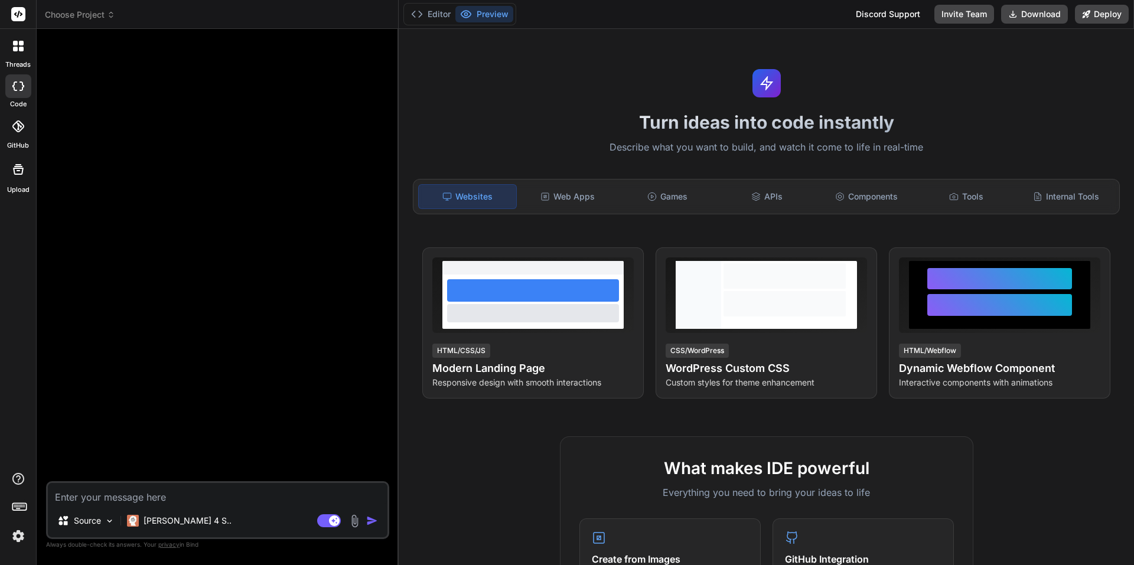
click at [22, 82] on icon at bounding box center [21, 86] width 5 height 9
type textarea "x"
click at [476, 9] on button "Preview" at bounding box center [484, 14] width 58 height 17
click at [445, 15] on button "Editor" at bounding box center [430, 14] width 49 height 17
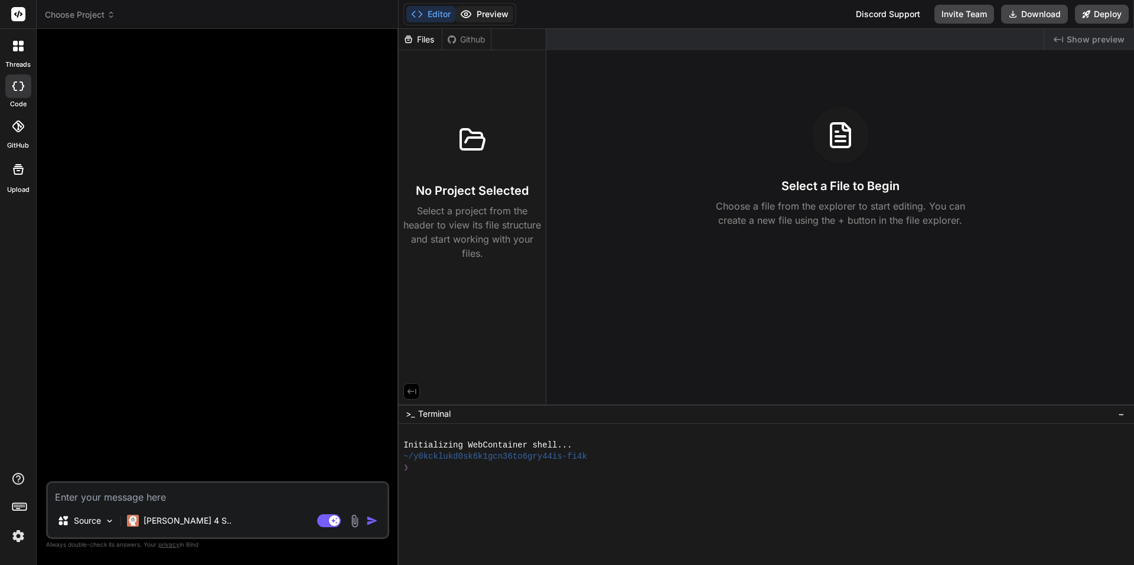
click at [470, 11] on icon at bounding box center [466, 14] width 12 height 12
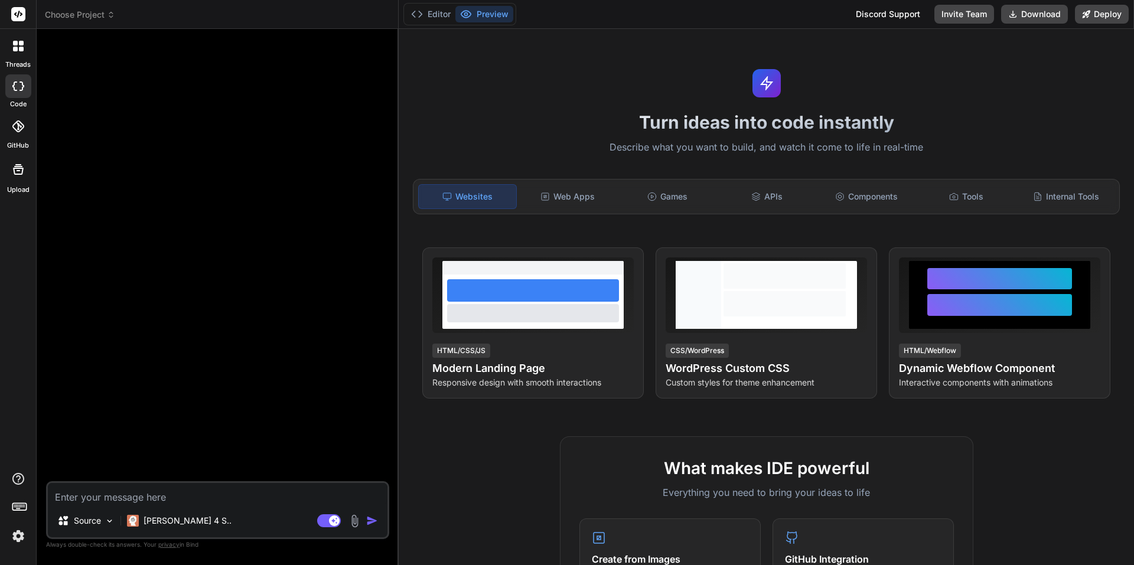
click at [16, 40] on div at bounding box center [18, 46] width 25 height 25
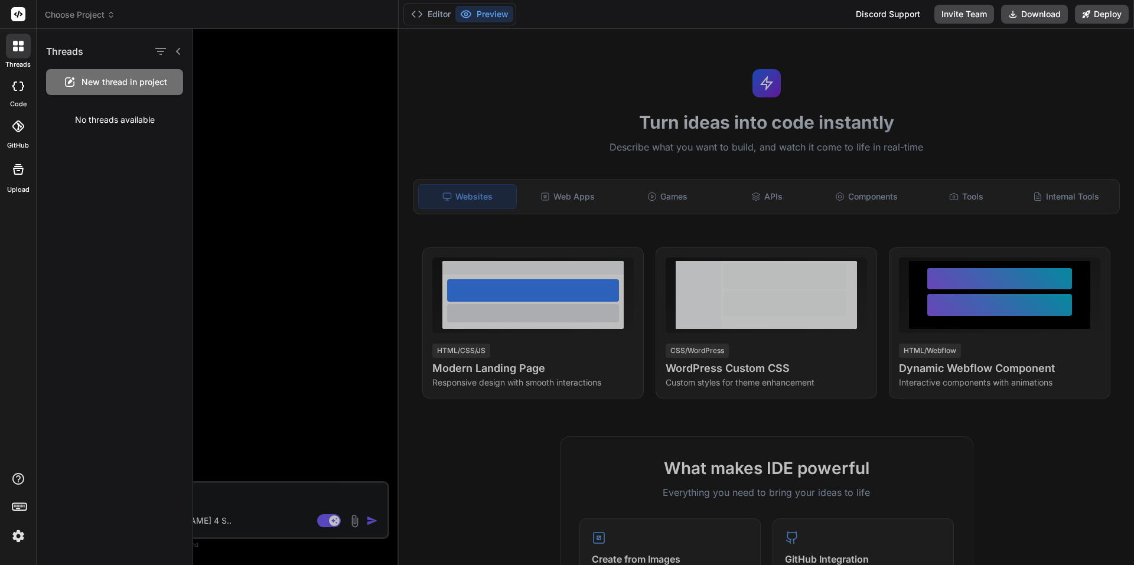
click at [177, 45] on div at bounding box center [167, 51] width 31 height 17
click at [177, 50] on icon at bounding box center [178, 51] width 4 height 7
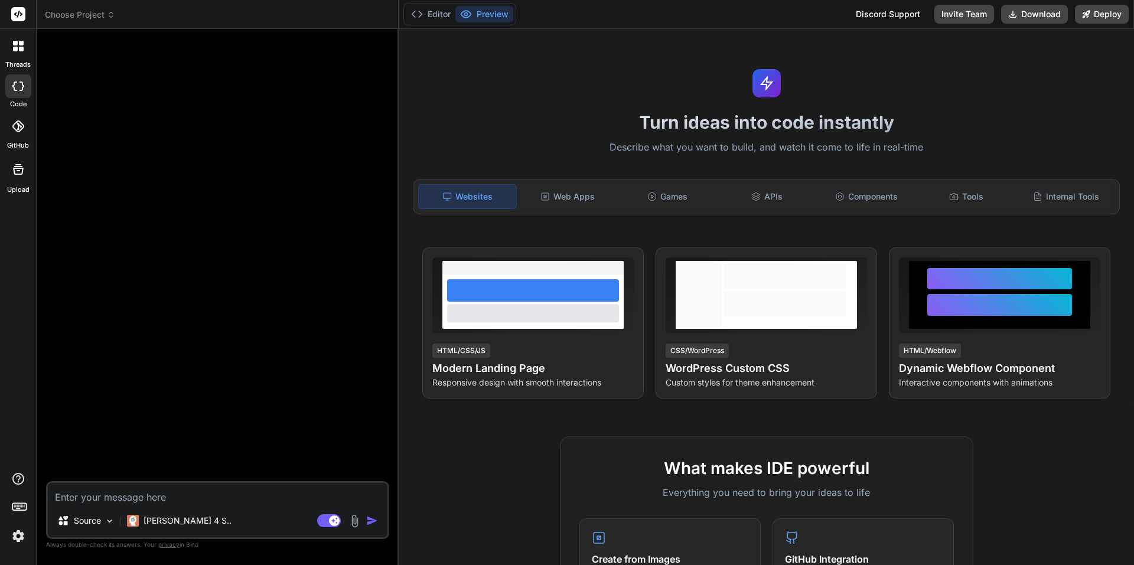
click at [113, 16] on icon at bounding box center [111, 15] width 8 height 8
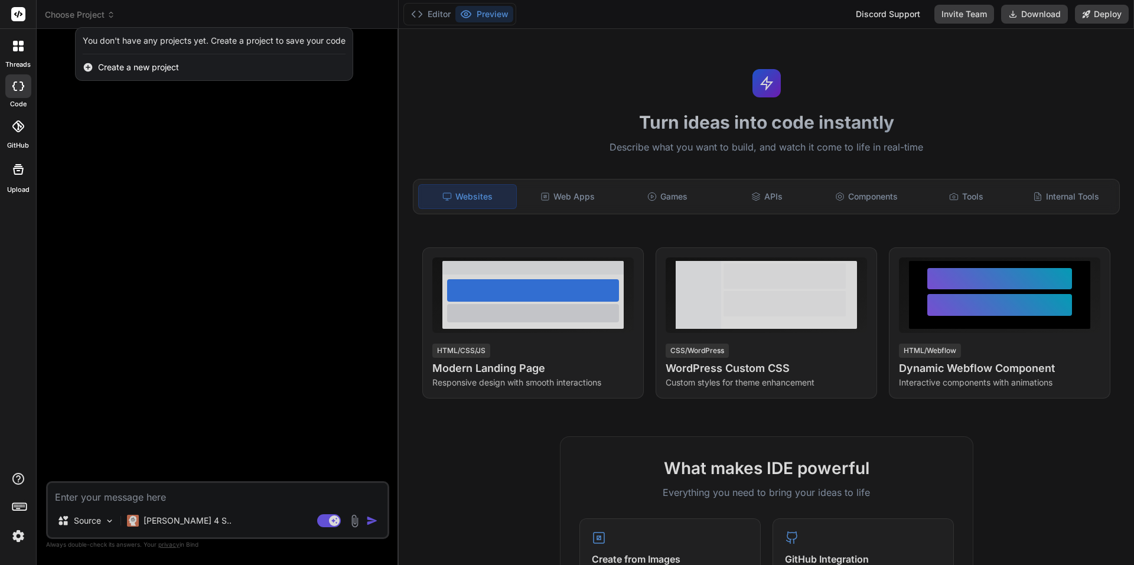
click at [18, 18] on rect at bounding box center [18, 14] width 14 height 14
click at [165, 136] on div at bounding box center [567, 282] width 1134 height 565
